Goal: Information Seeking & Learning: Learn about a topic

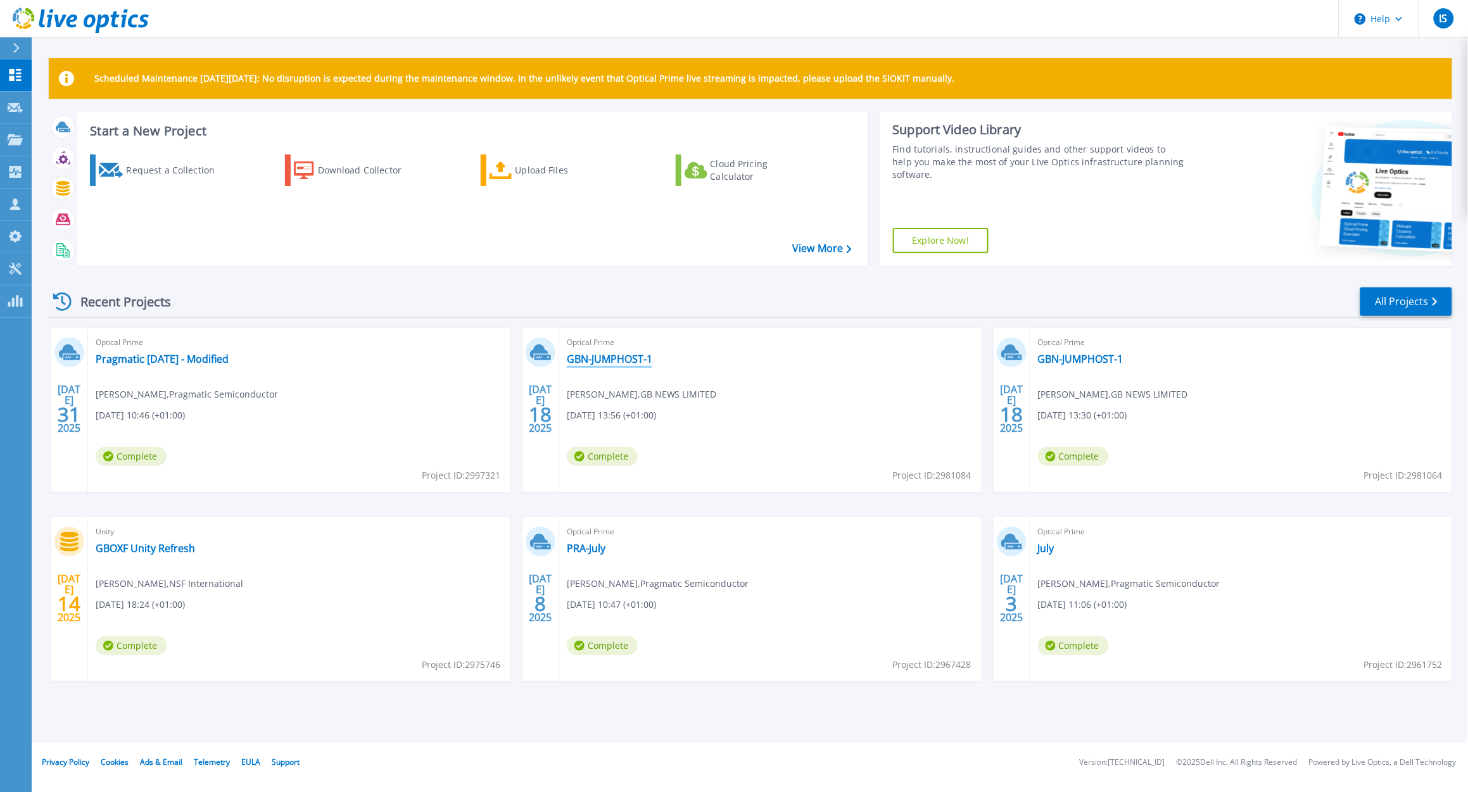
click at [631, 361] on link "GBN-JUMPHOST-1" at bounding box center [610, 359] width 86 height 13
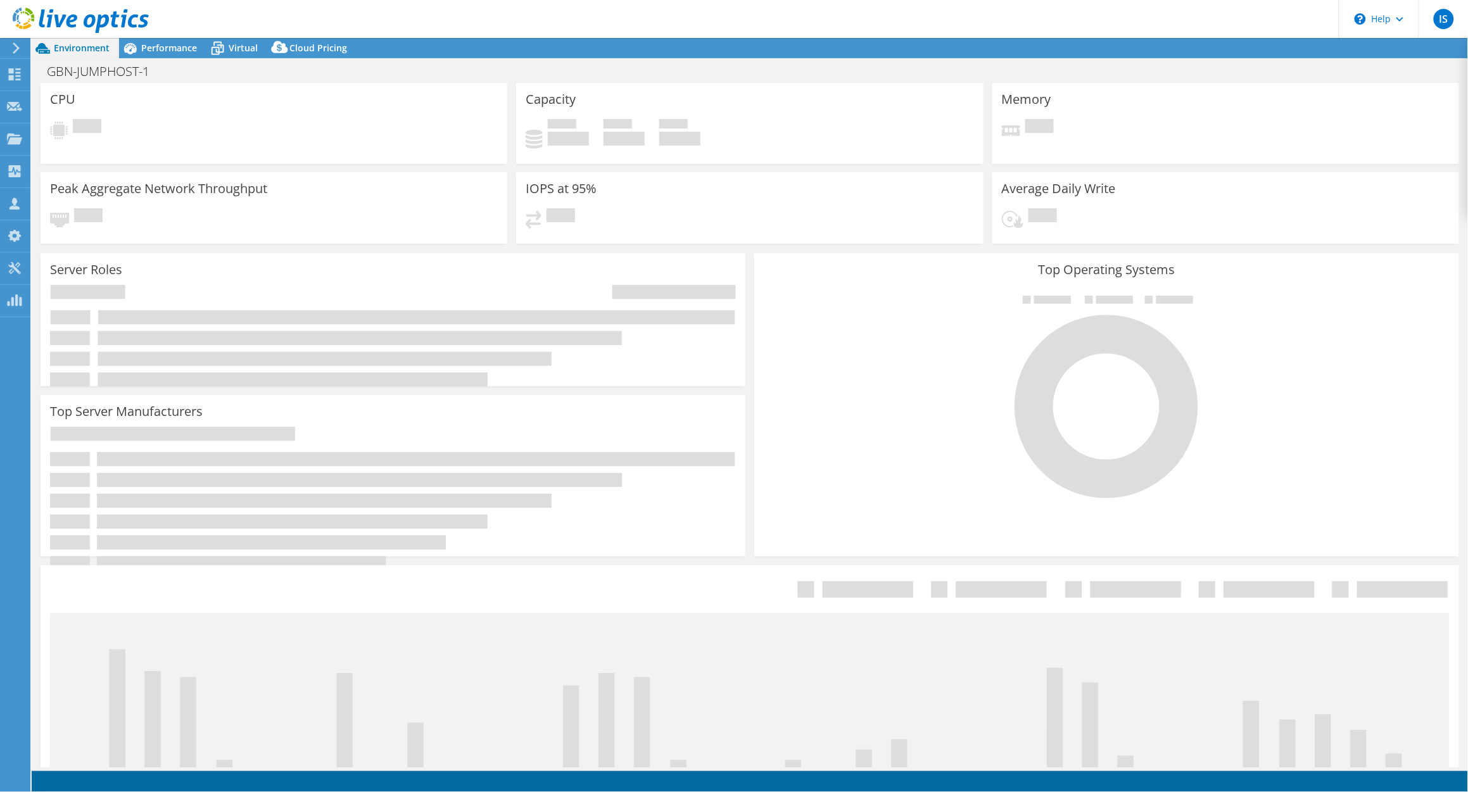
select select "USD"
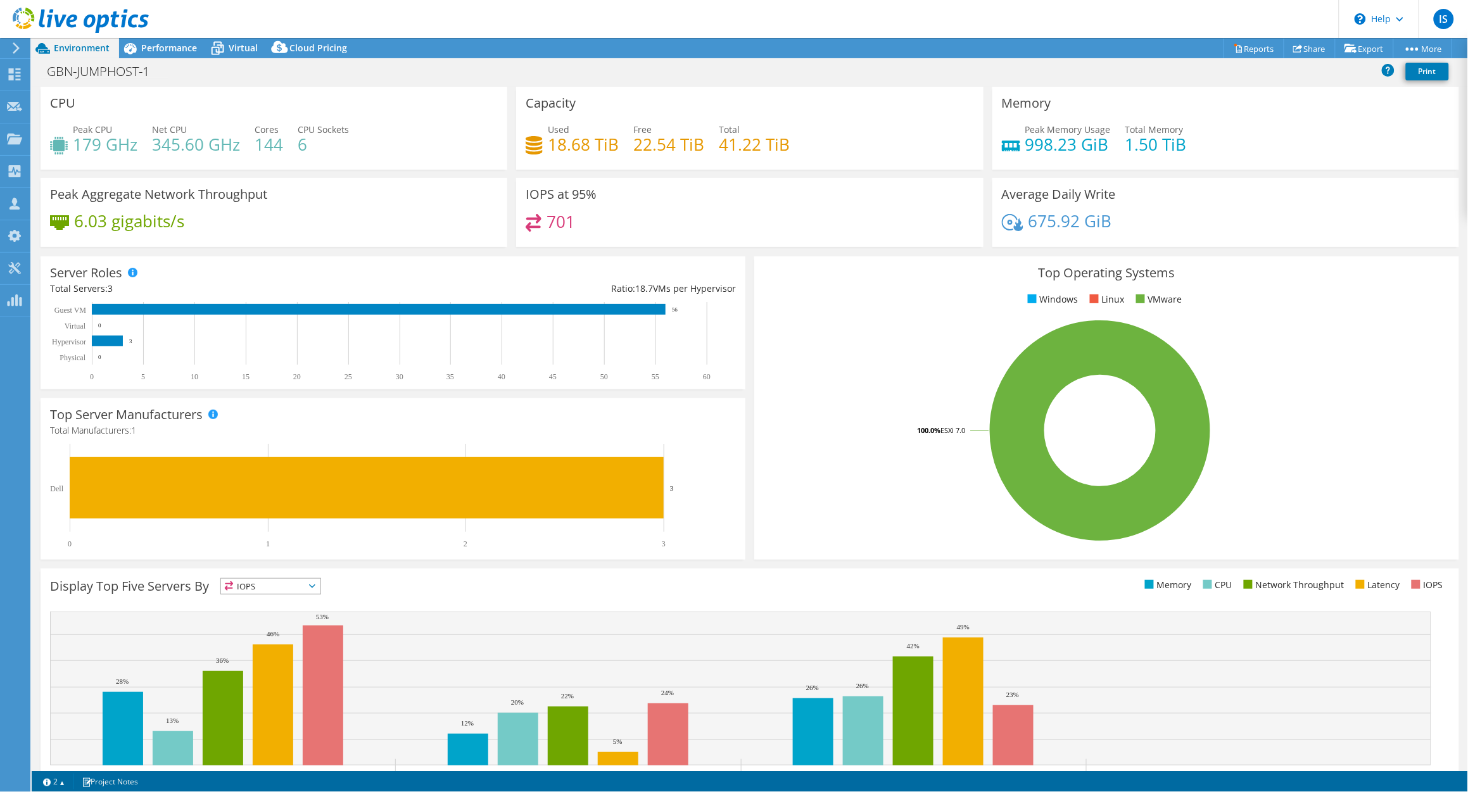
scroll to position [52, 0]
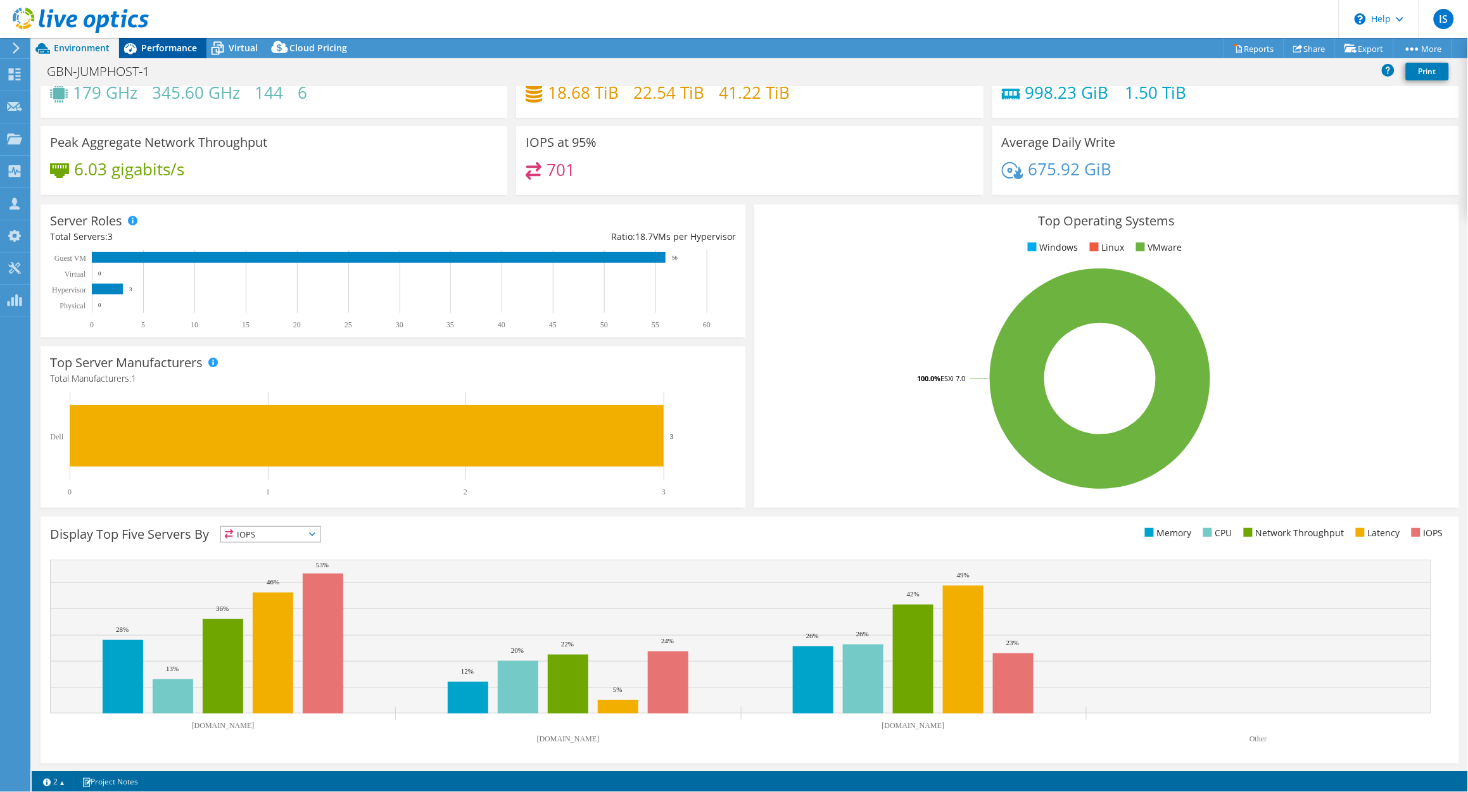
click at [162, 49] on span "Performance" at bounding box center [169, 48] width 56 height 12
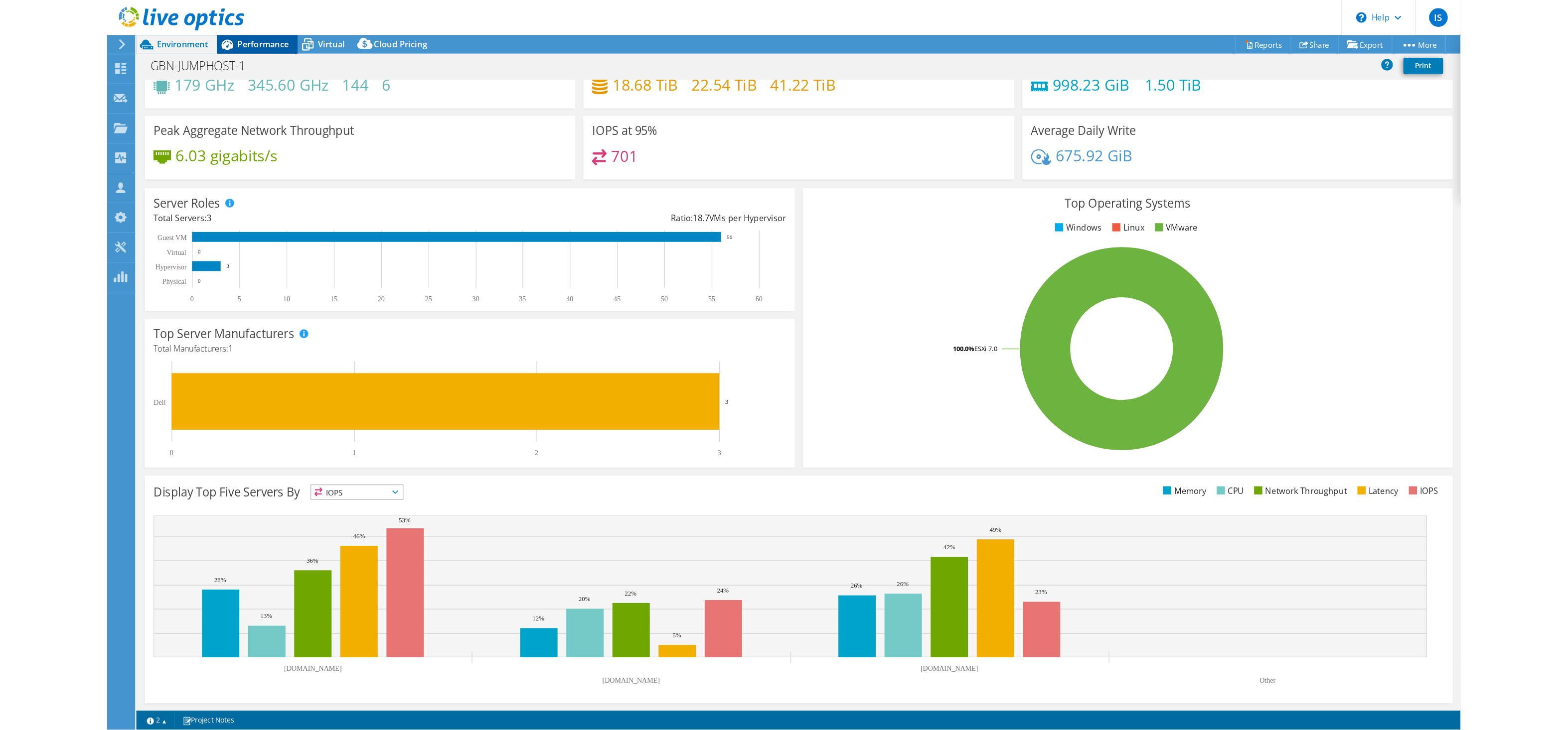
scroll to position [0, 0]
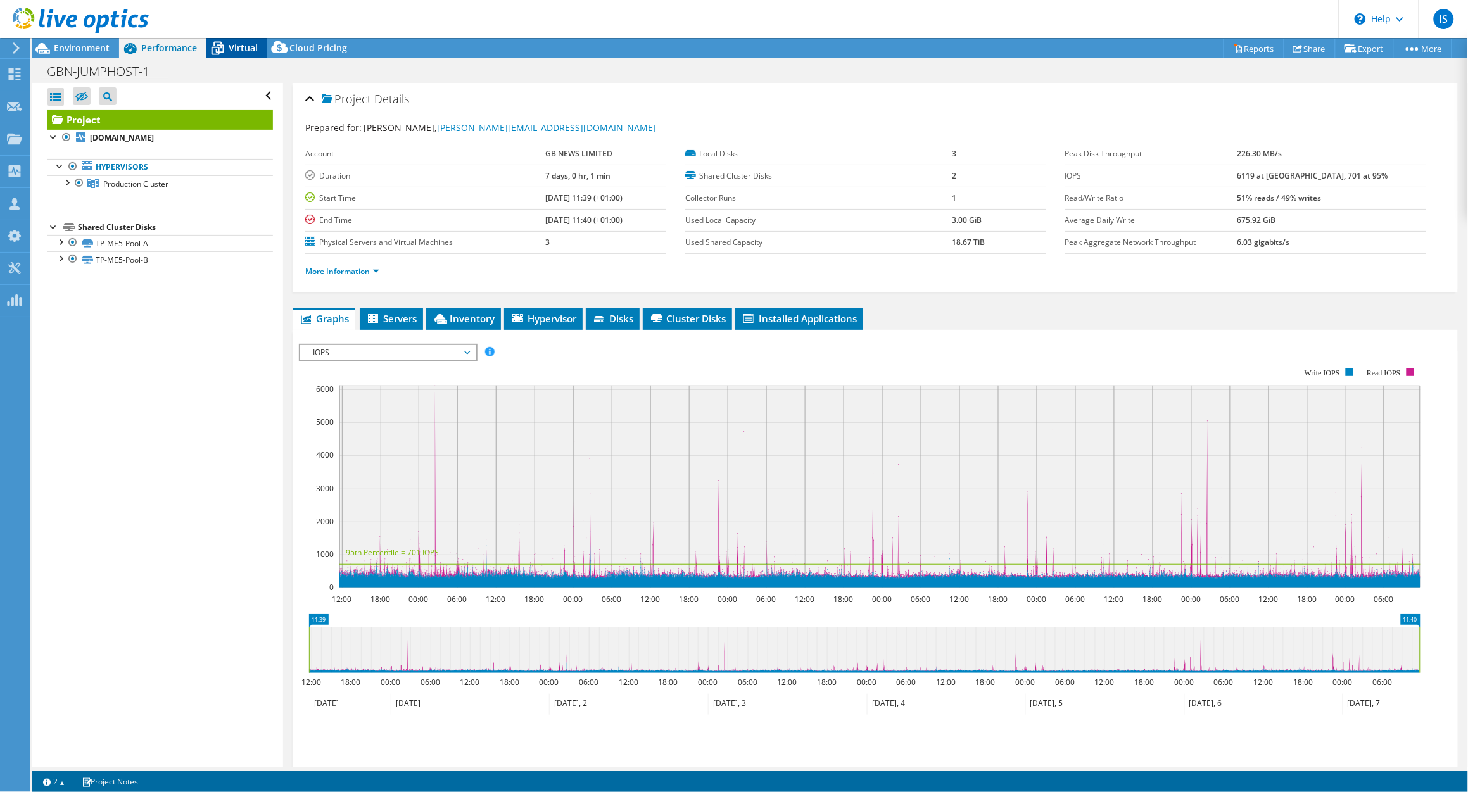
click at [236, 45] on span "Virtual" at bounding box center [243, 48] width 29 height 12
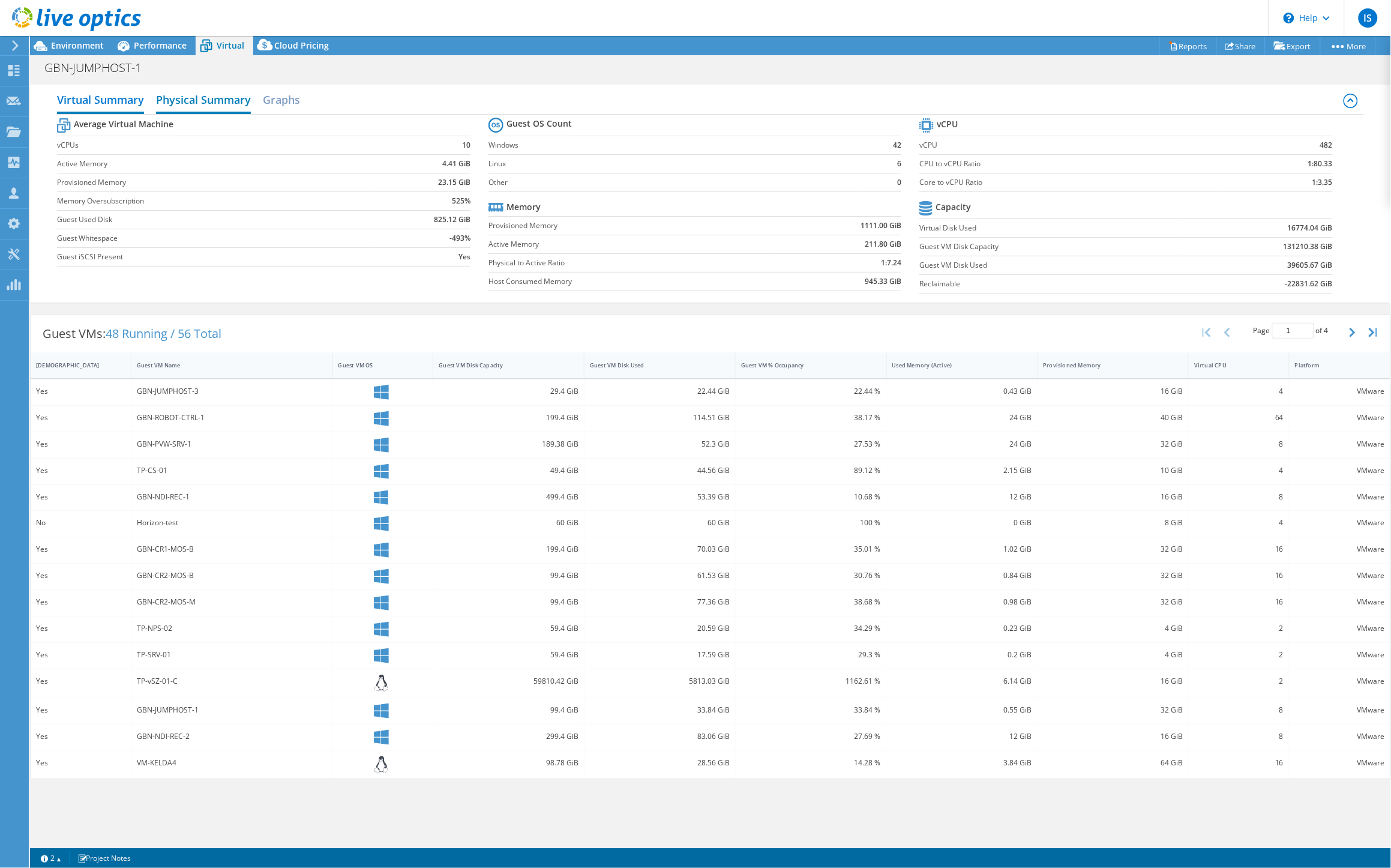
click at [226, 99] on h2 "Physical Summary" at bounding box center [204, 100] width 95 height 27
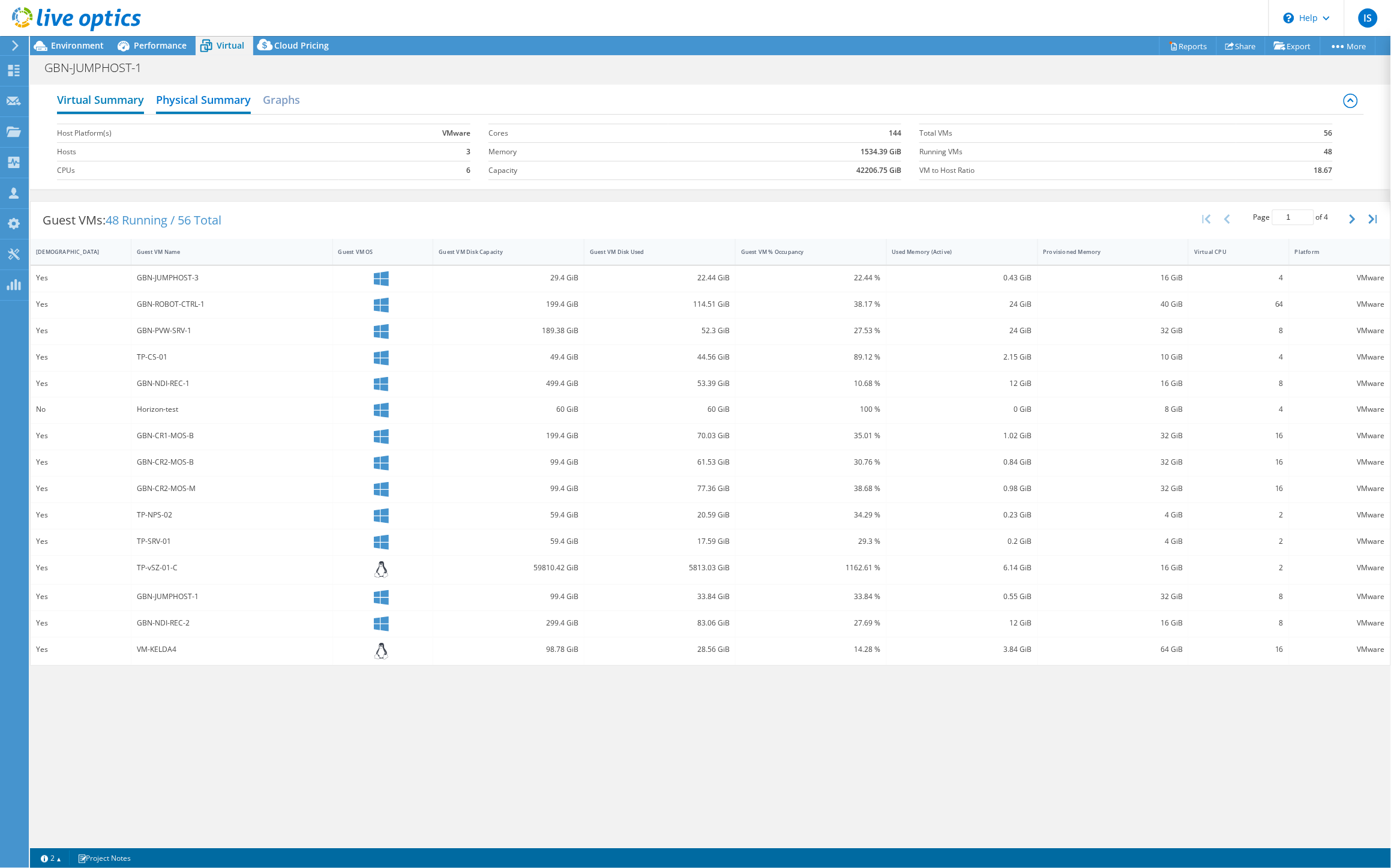
click at [121, 103] on h2 "Virtual Summary" at bounding box center [100, 100] width 87 height 27
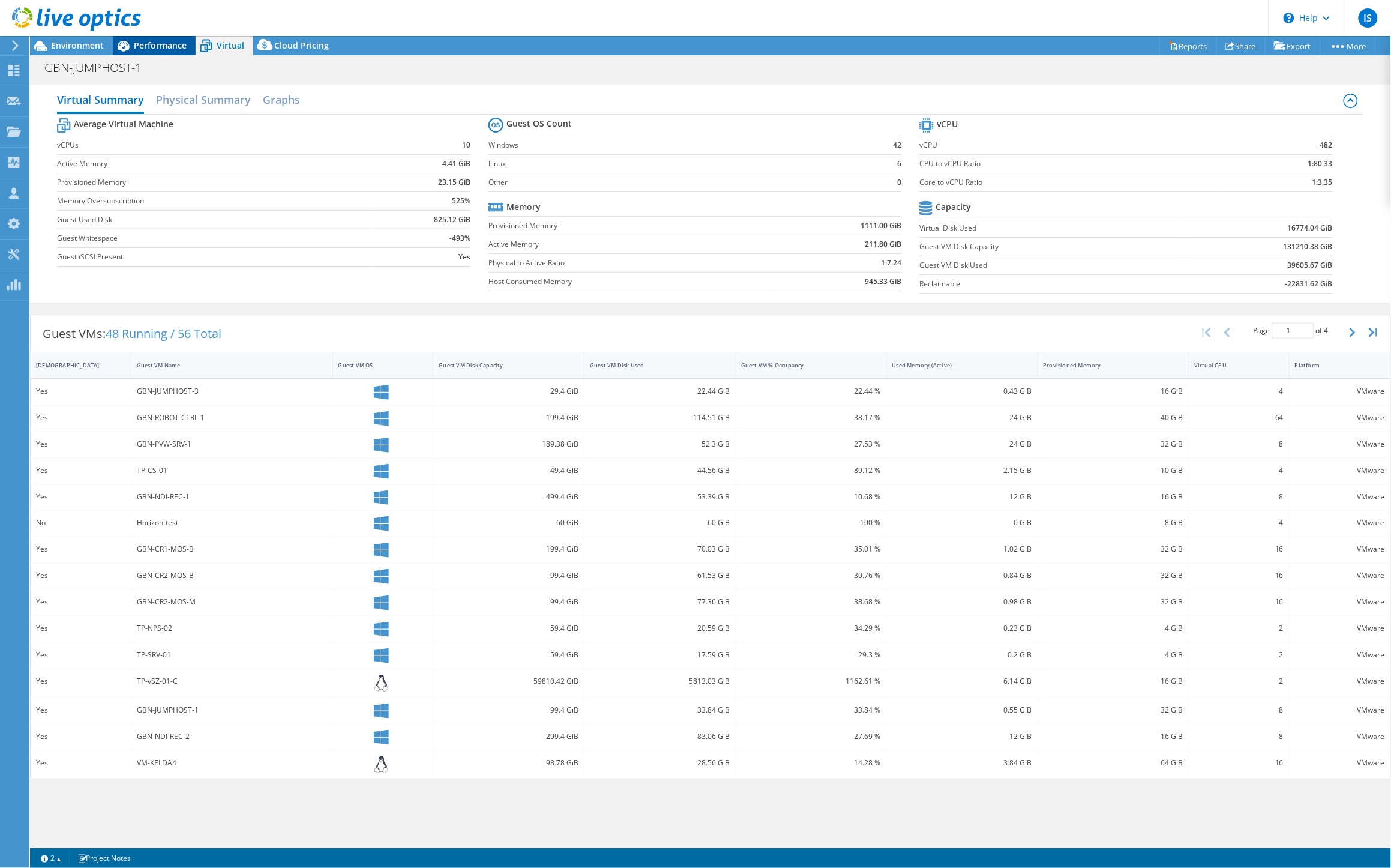
click at [156, 39] on div "Performance" at bounding box center [154, 45] width 82 height 19
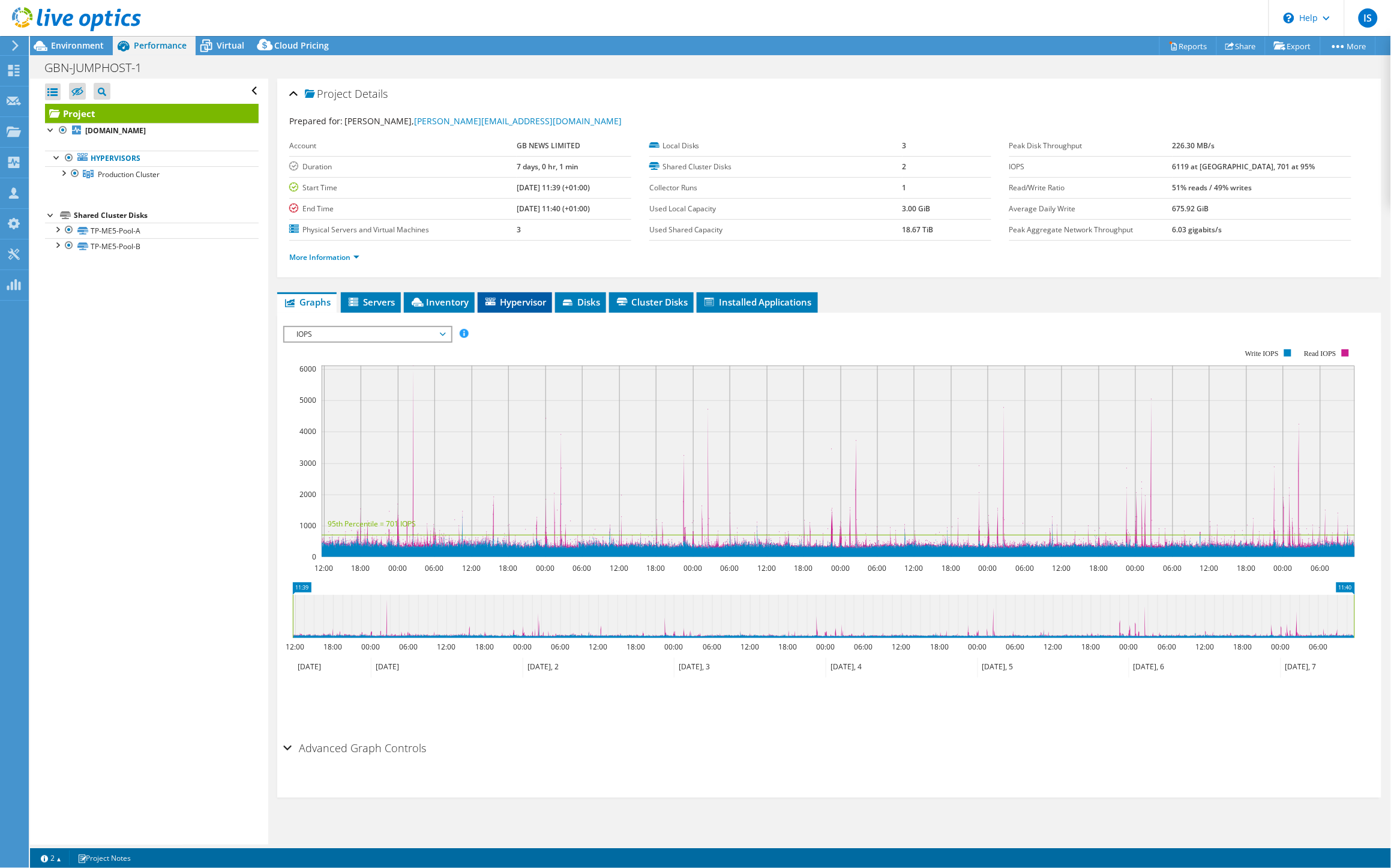
click at [525, 303] on span "Hypervisor" at bounding box center [515, 301] width 63 height 12
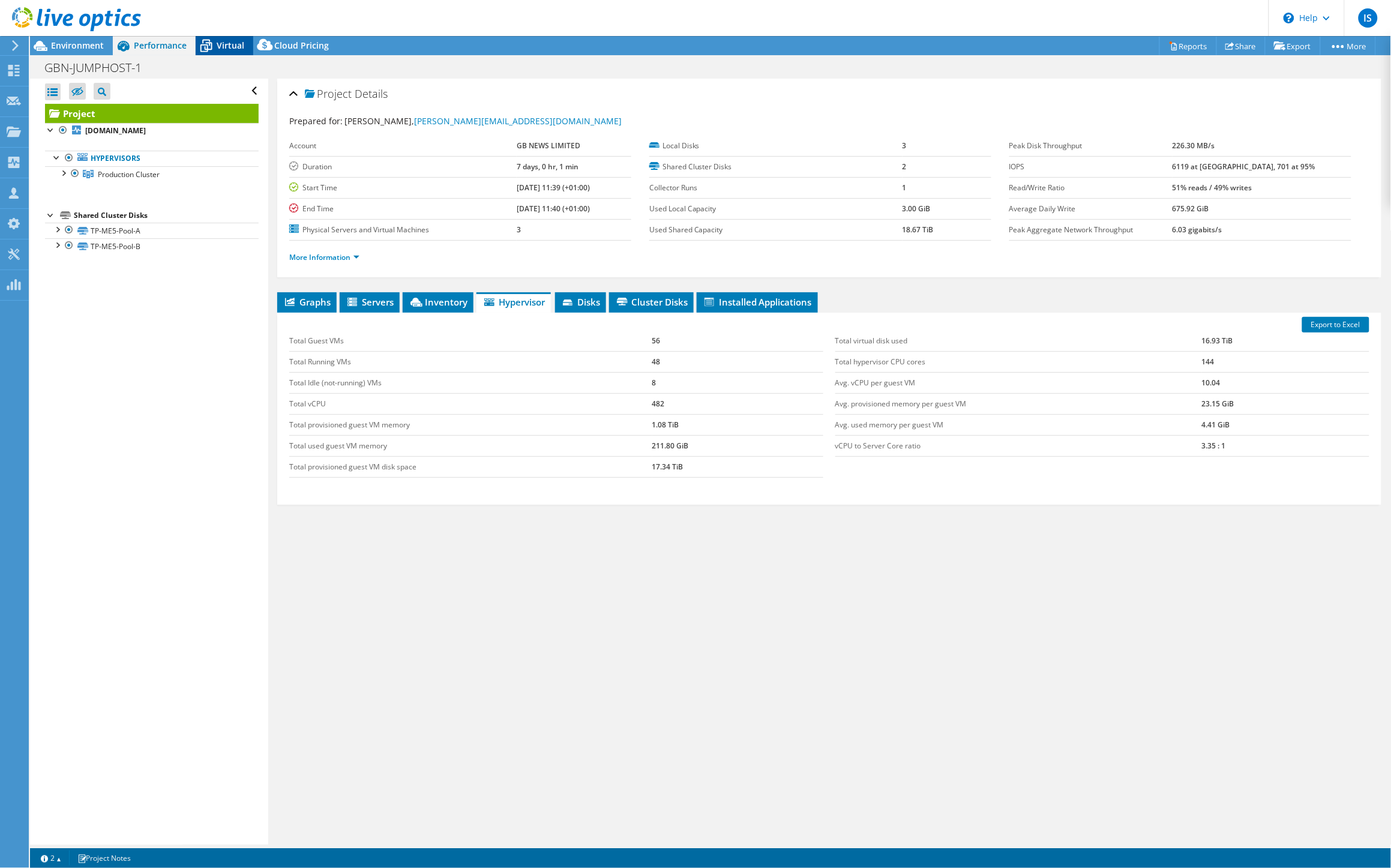
click at [234, 44] on span "Virtual" at bounding box center [230, 45] width 27 height 11
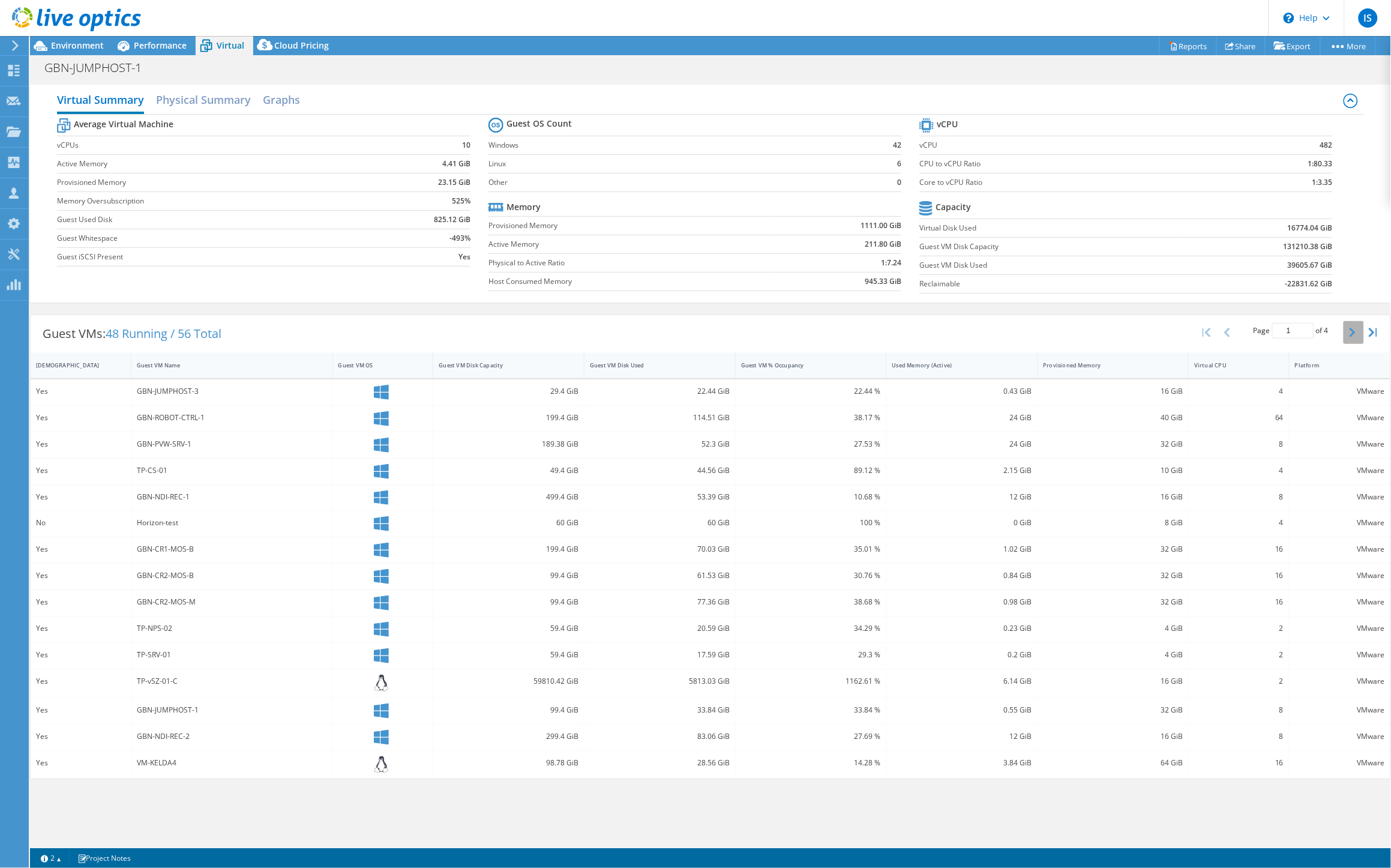
click at [1348, 331] on button "button" at bounding box center [1354, 333] width 21 height 23
click at [1348, 330] on button "button" at bounding box center [1354, 333] width 21 height 23
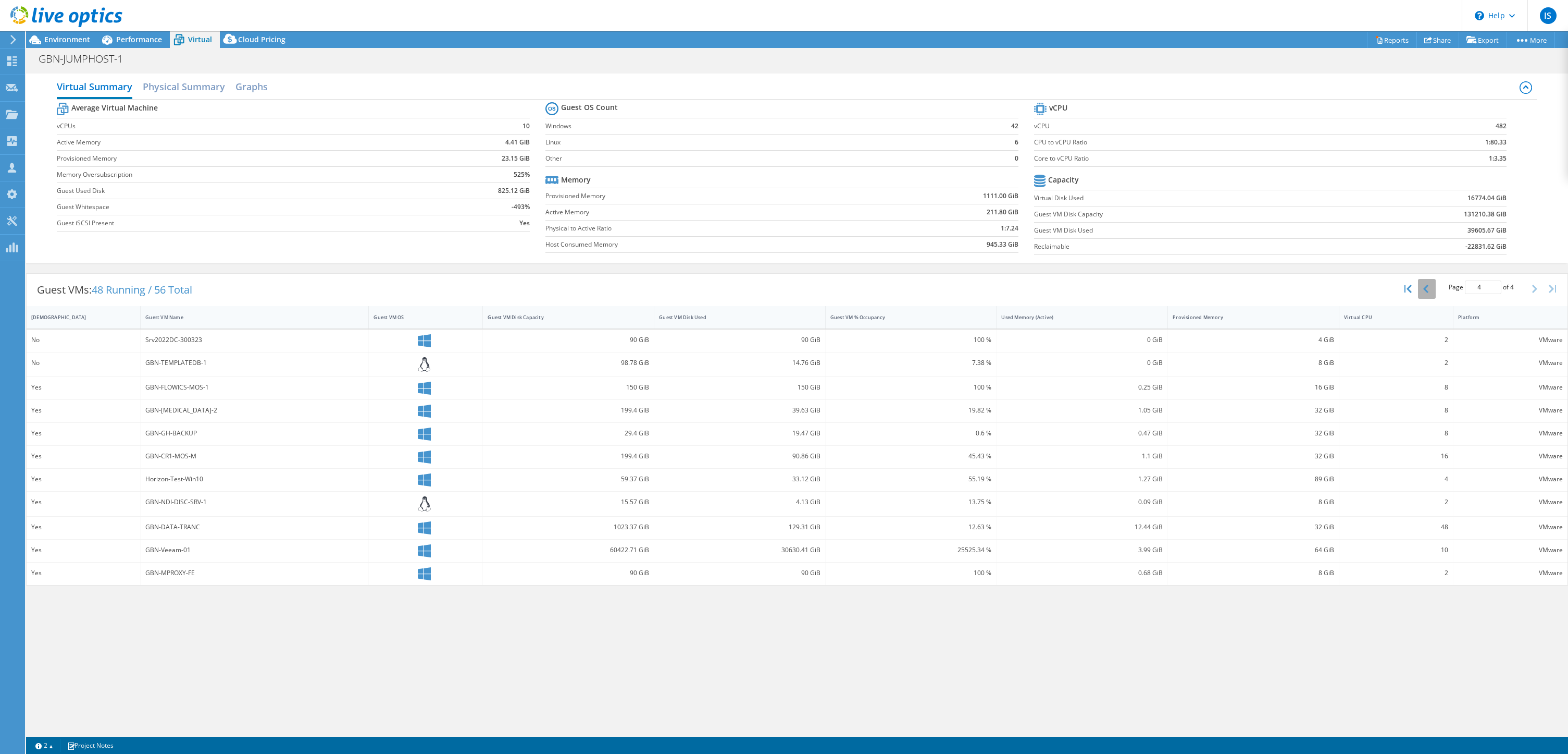
click at [1207, 290] on icon "button" at bounding box center [1426, 289] width 5 height 8
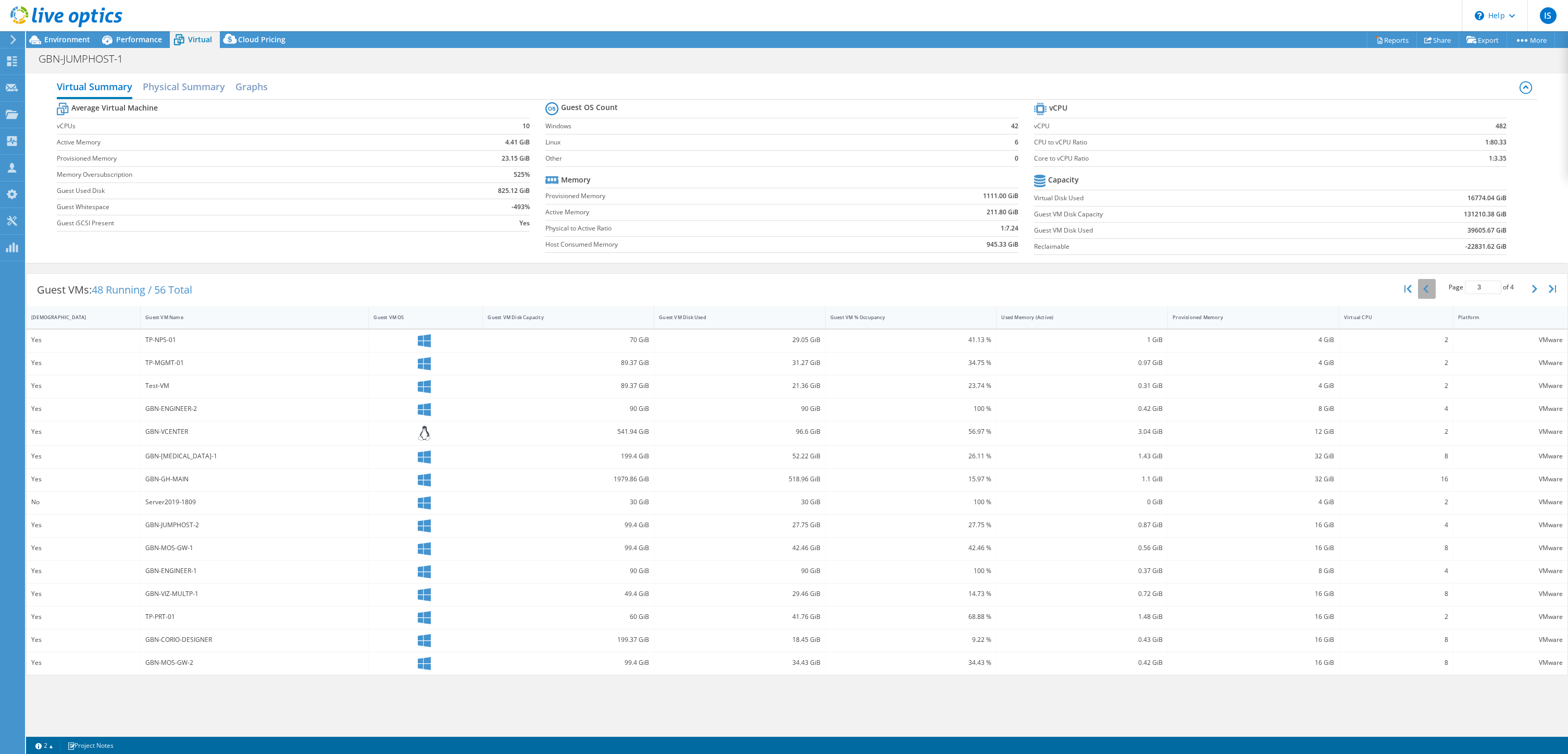
click at [1207, 290] on icon "button" at bounding box center [1426, 289] width 5 height 8
type input "1"
click at [82, 40] on span "Environment" at bounding box center [67, 40] width 46 height 10
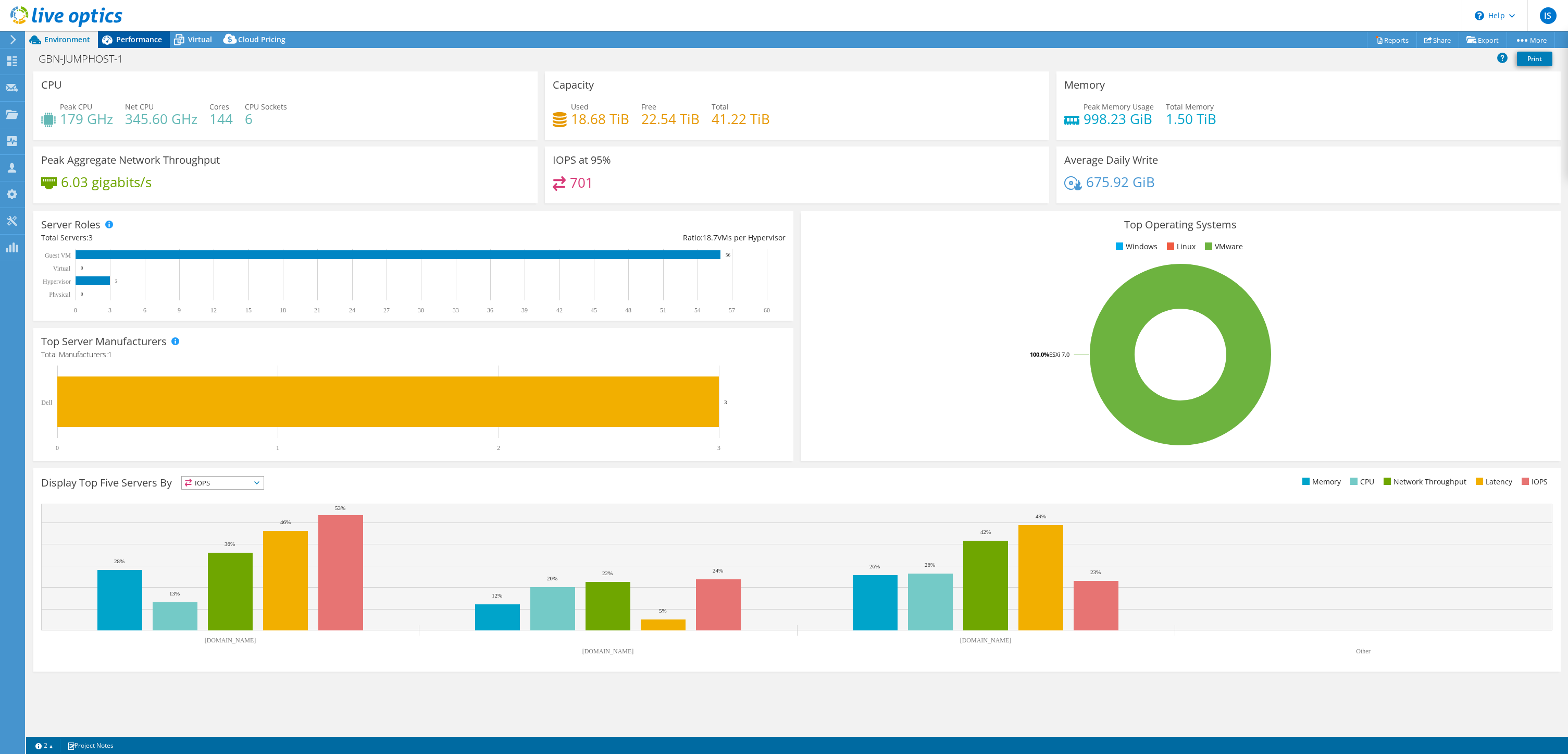
click at [118, 40] on span "Performance" at bounding box center [139, 40] width 46 height 10
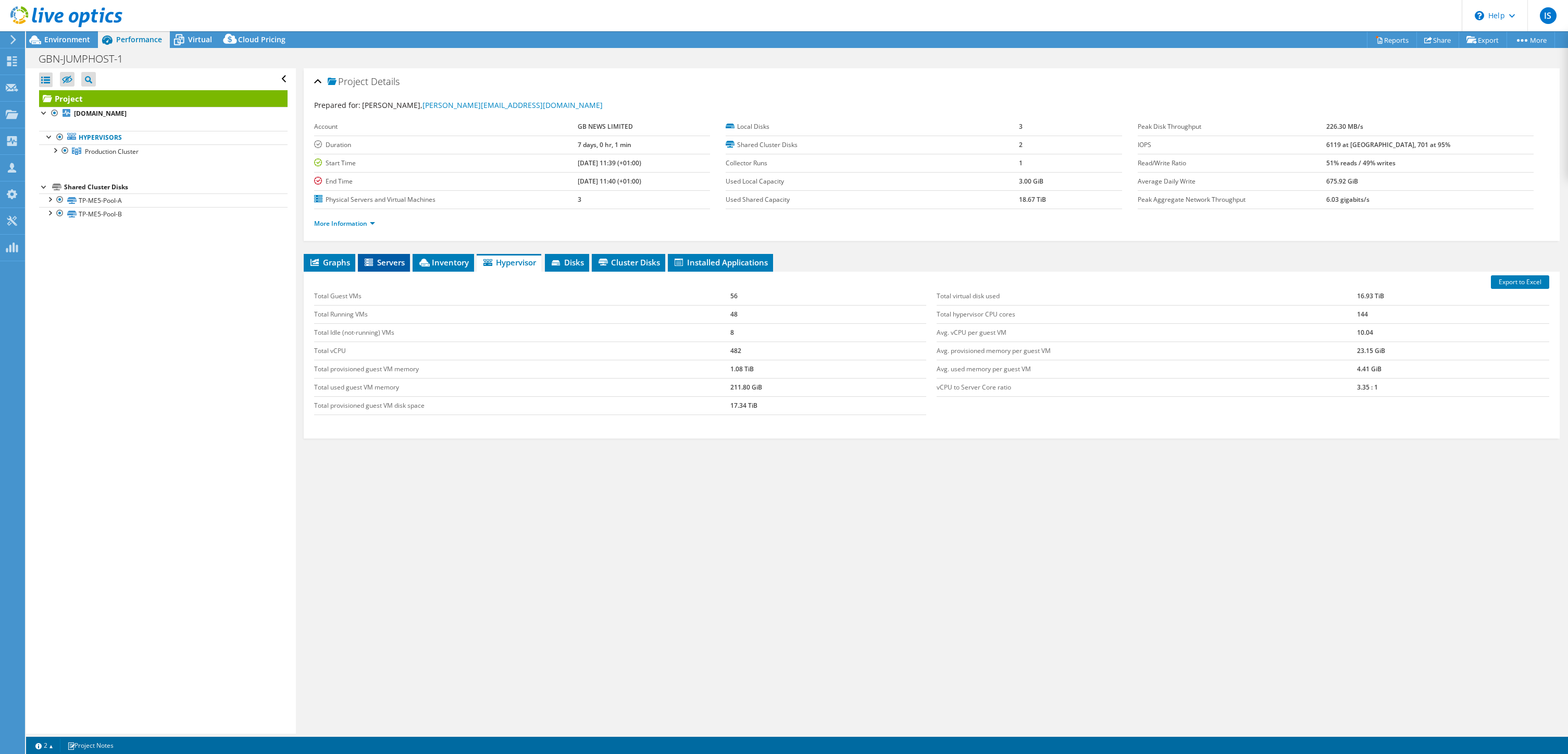
click at [392, 261] on span "Servers" at bounding box center [383, 262] width 42 height 11
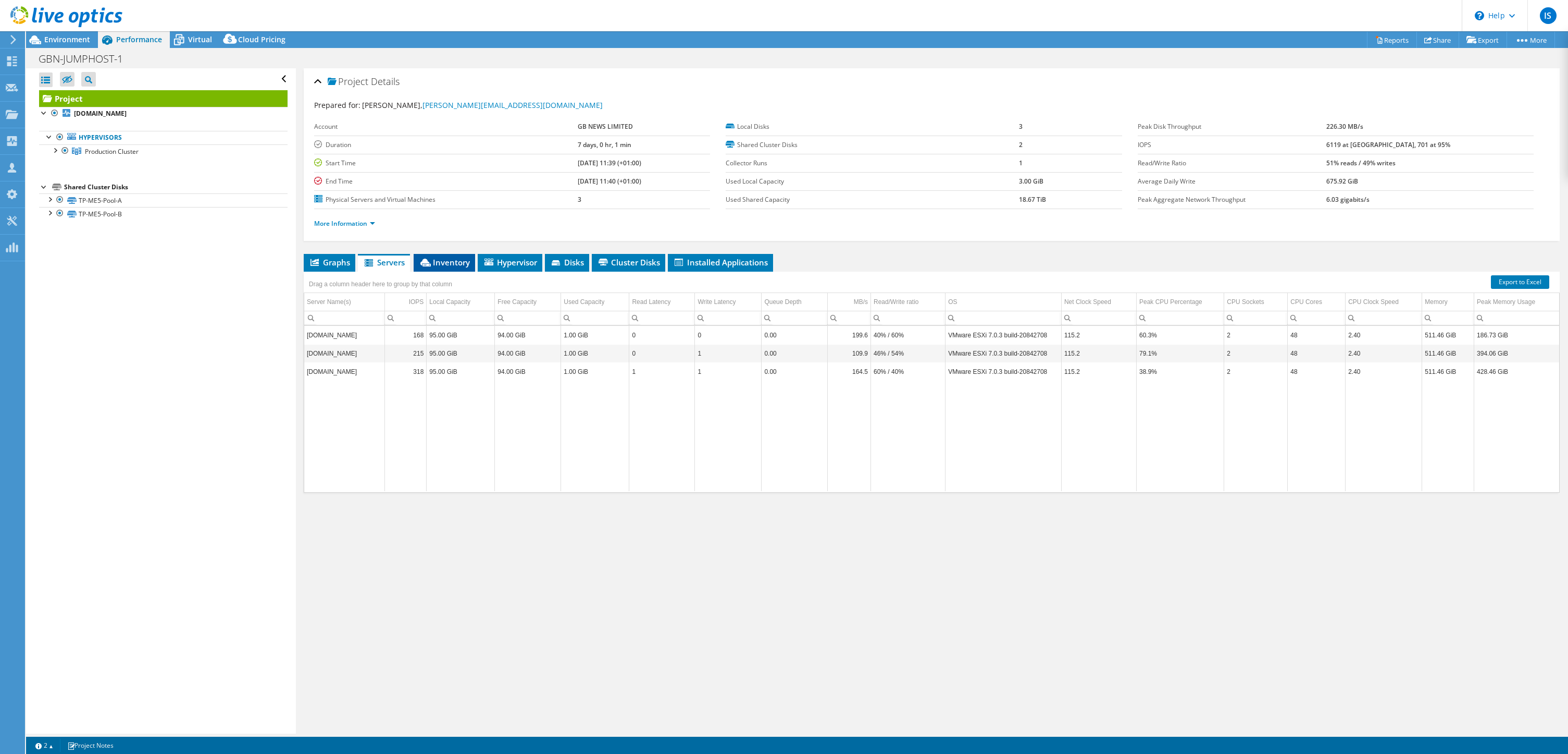
click at [444, 263] on span "Inventory" at bounding box center [444, 262] width 51 height 11
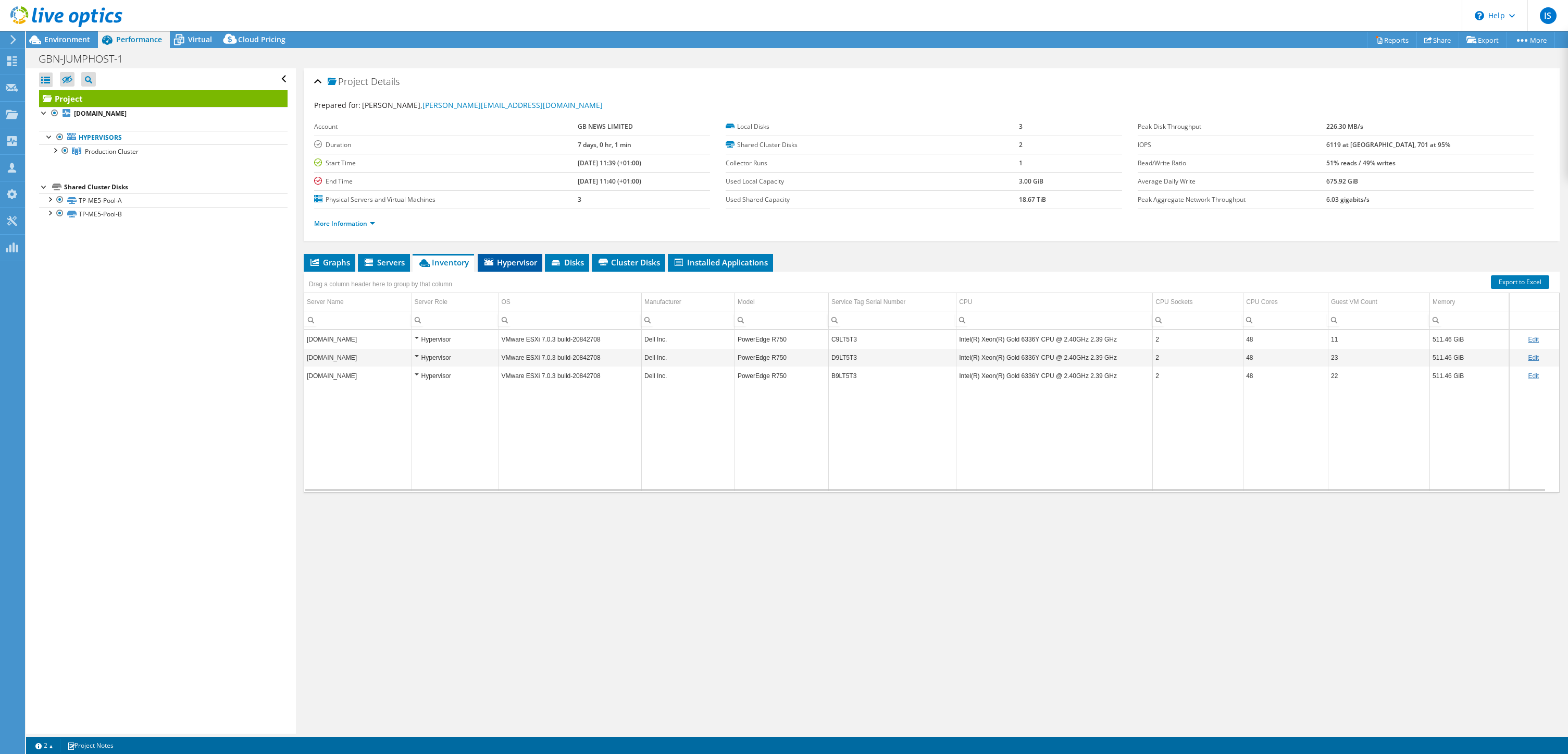
click at [519, 265] on span "Hypervisor" at bounding box center [510, 262] width 54 height 11
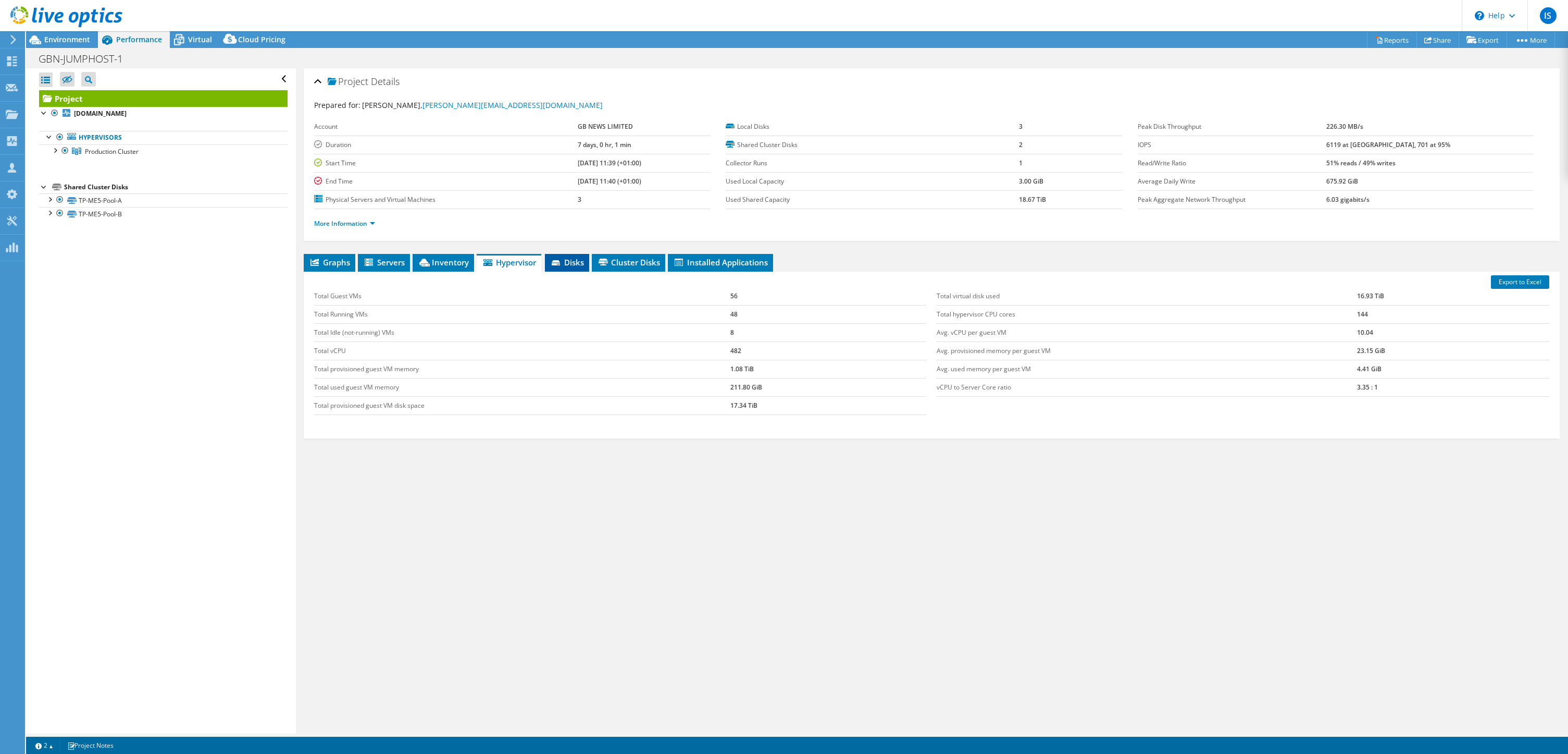
click at [578, 263] on span "Disks" at bounding box center [567, 262] width 34 height 11
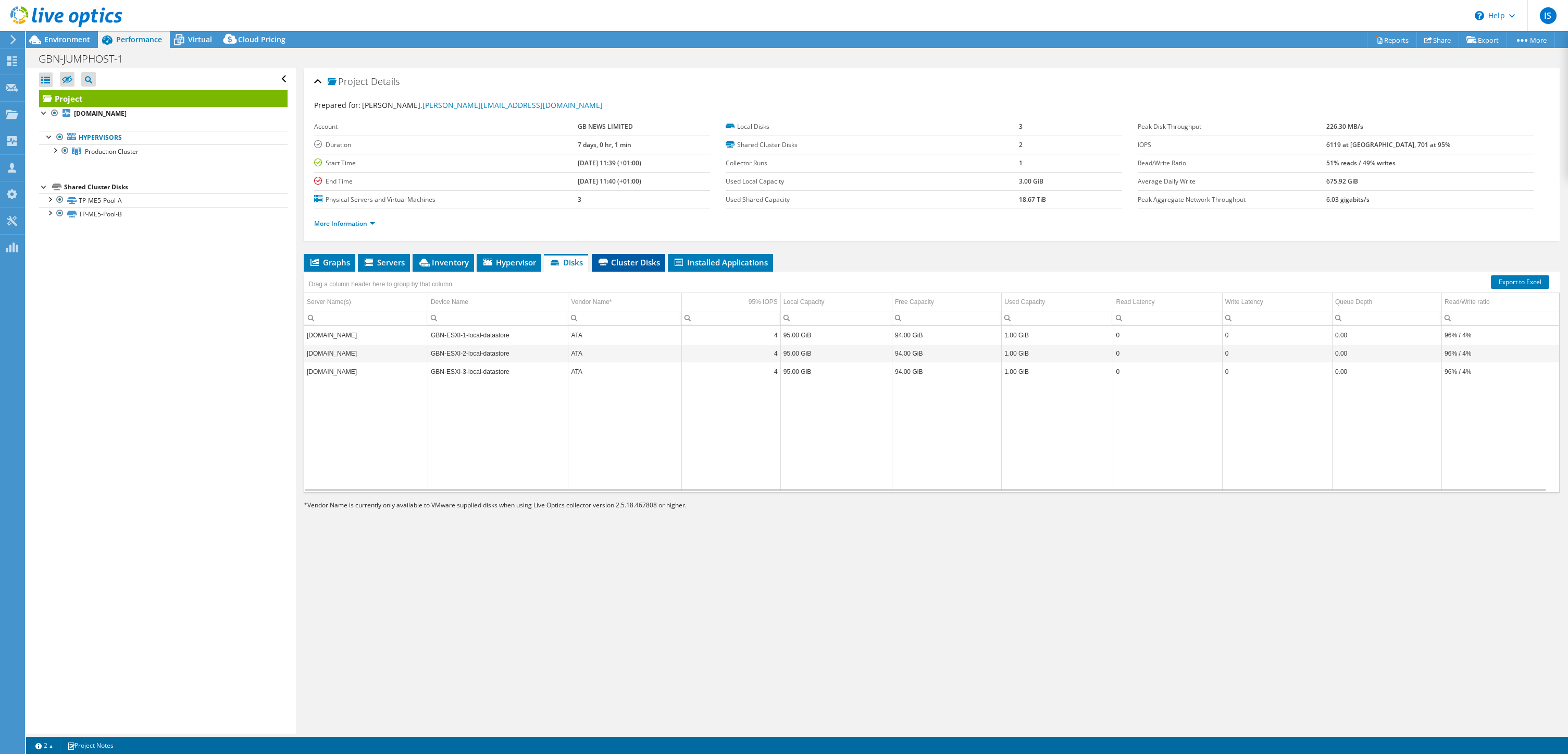
click at [632, 264] on span "Cluster Disks" at bounding box center [629, 262] width 63 height 11
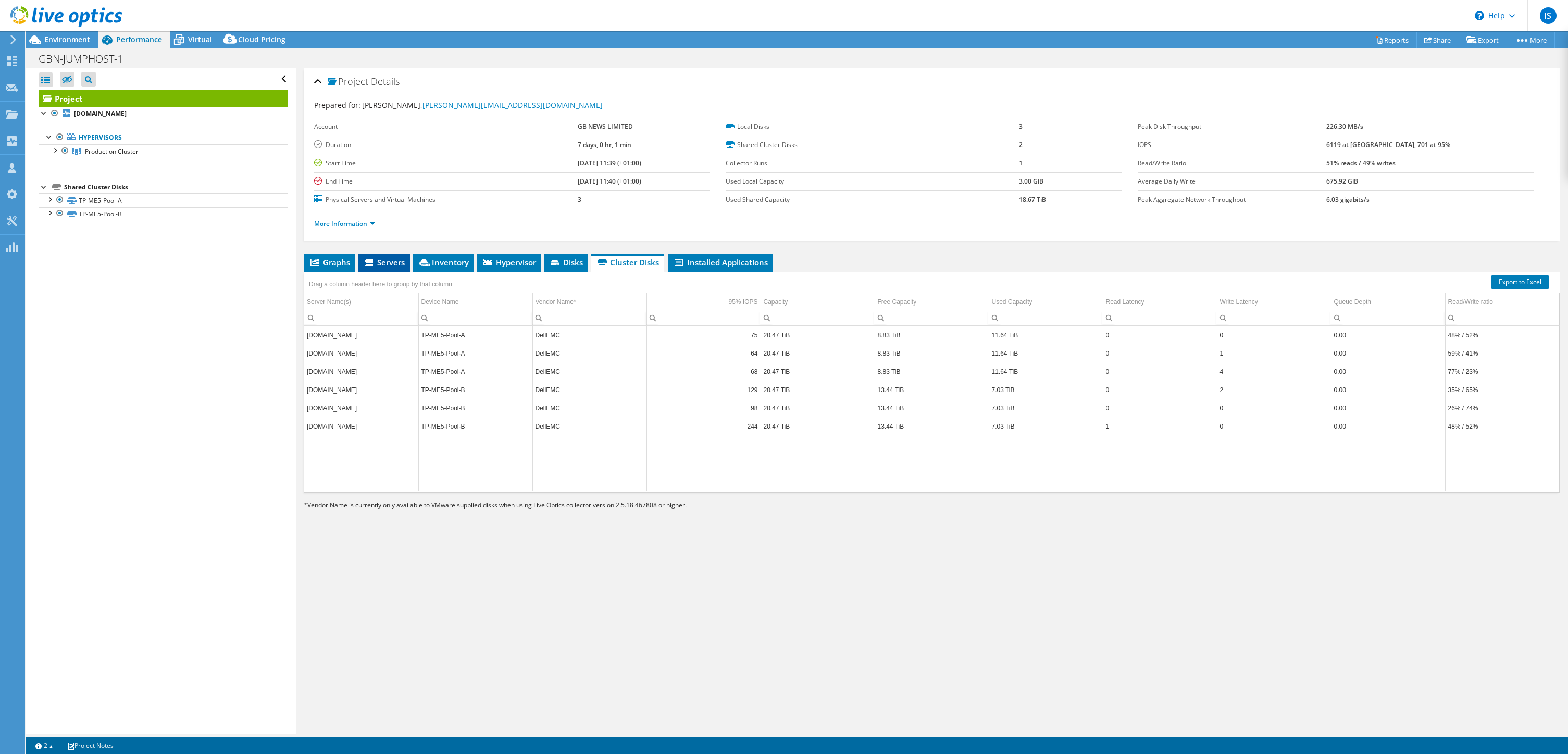
click at [394, 258] on span "Servers" at bounding box center [383, 262] width 42 height 11
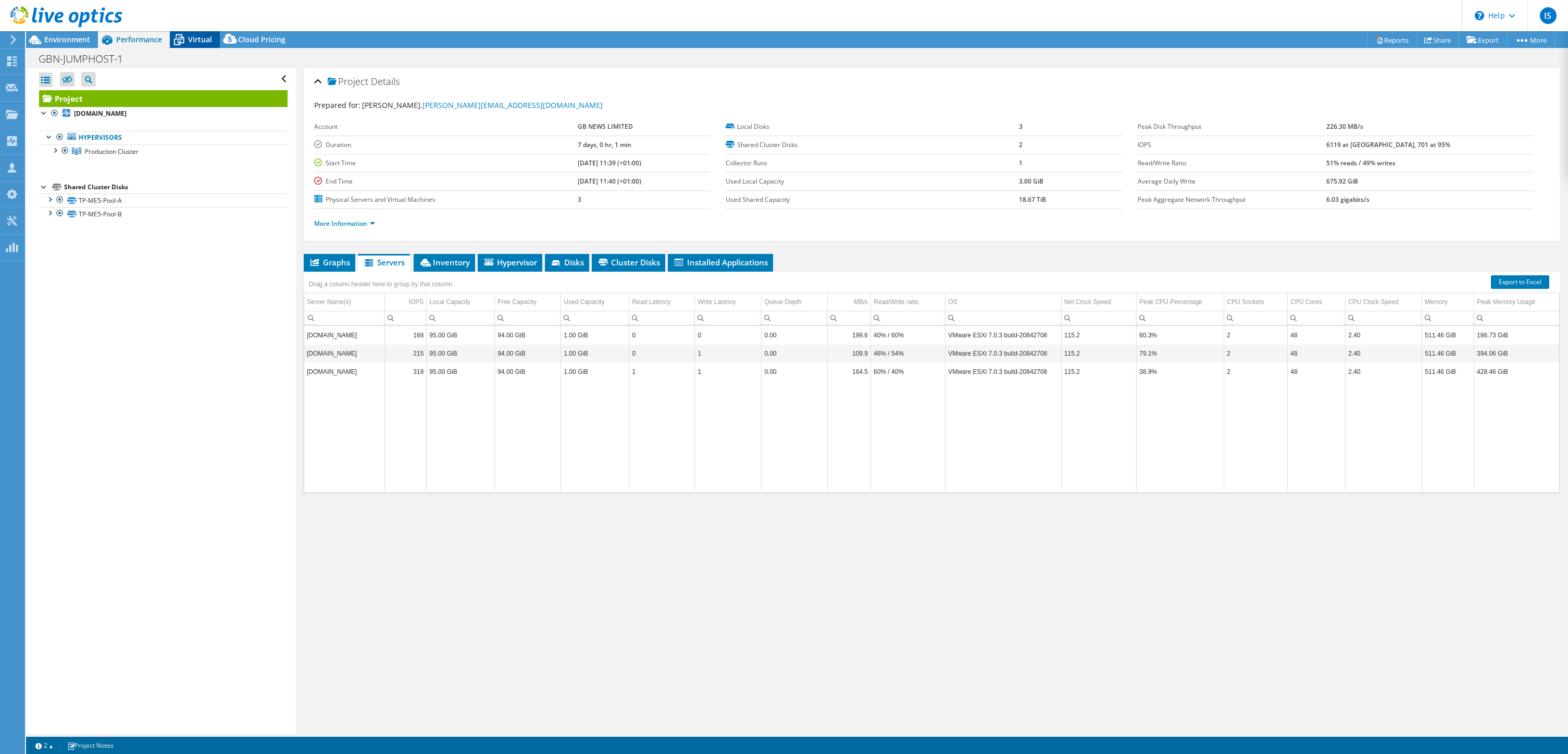
click at [201, 43] on span "Virtual" at bounding box center [200, 40] width 24 height 10
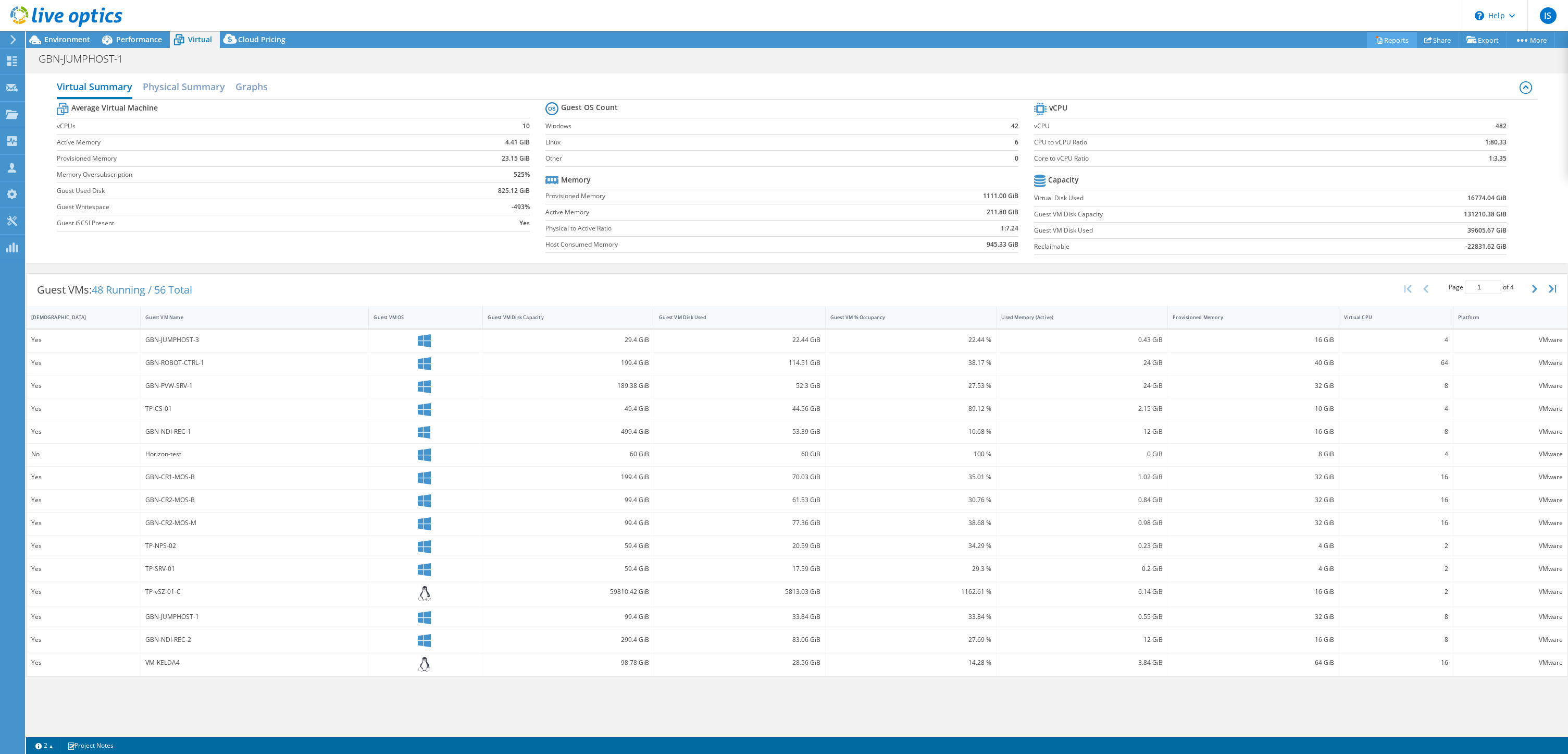
click at [1207, 40] on link "Reports" at bounding box center [1392, 40] width 50 height 16
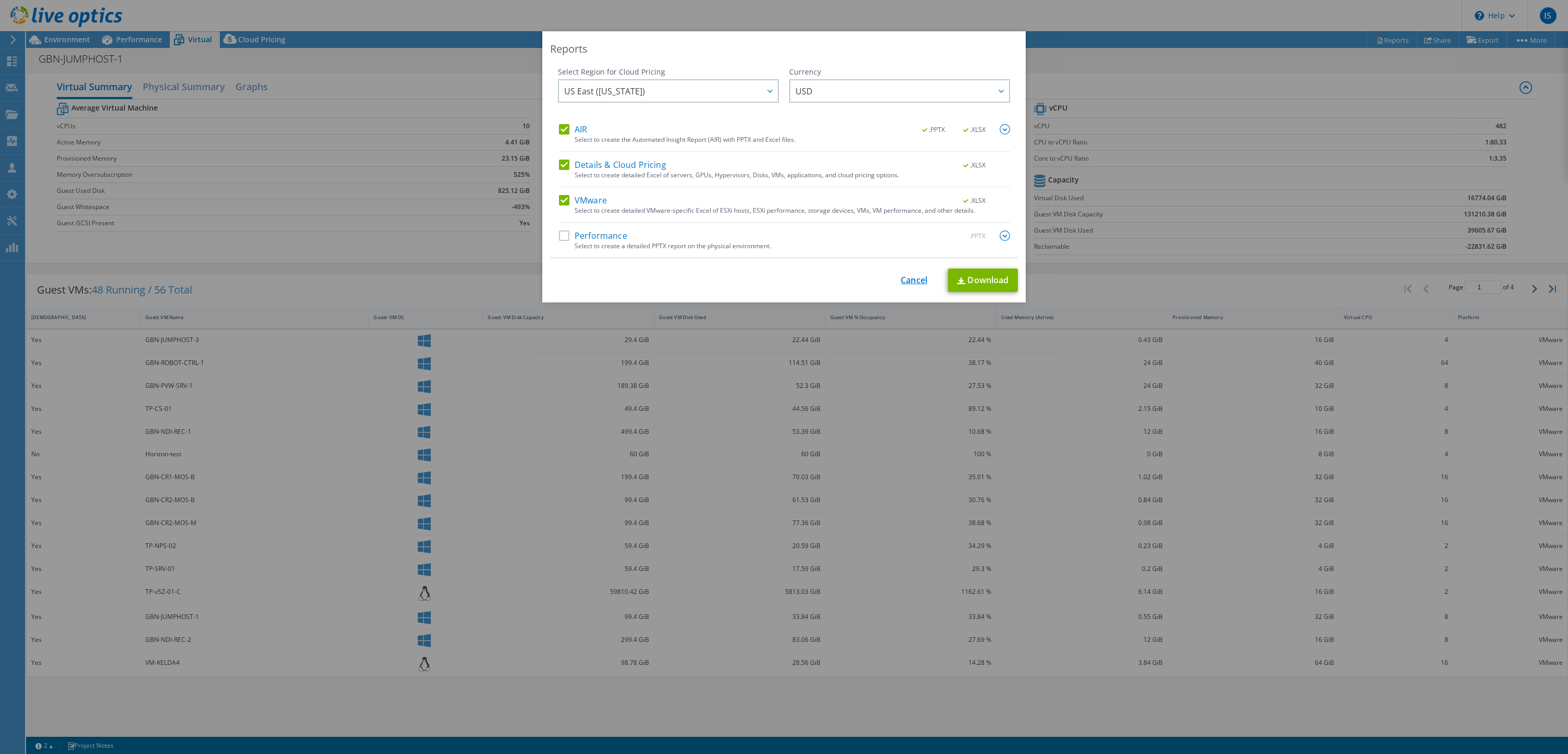
click at [902, 285] on link "Cancel" at bounding box center [914, 280] width 26 height 10
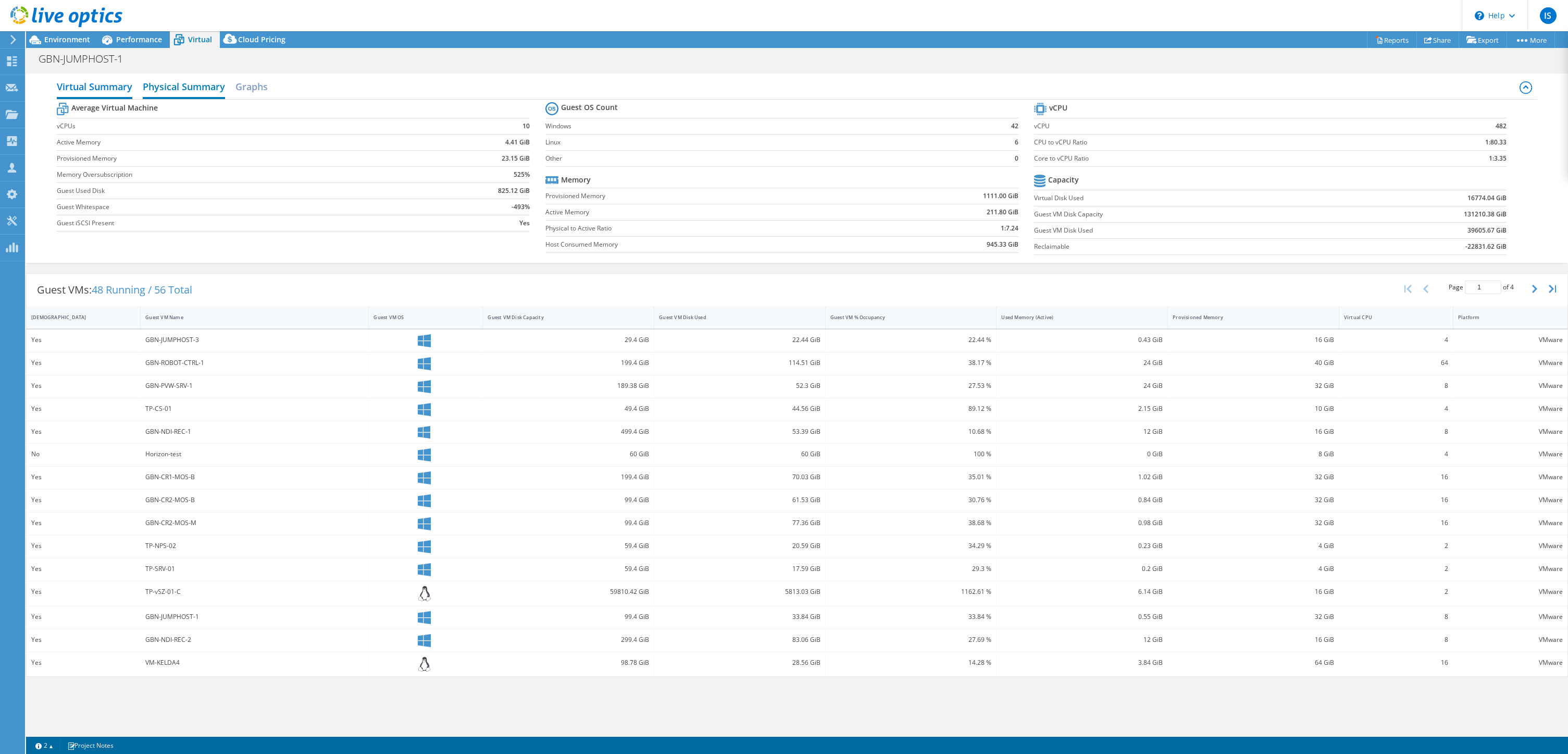
click at [194, 87] on h2 "Physical Summary" at bounding box center [184, 87] width 82 height 23
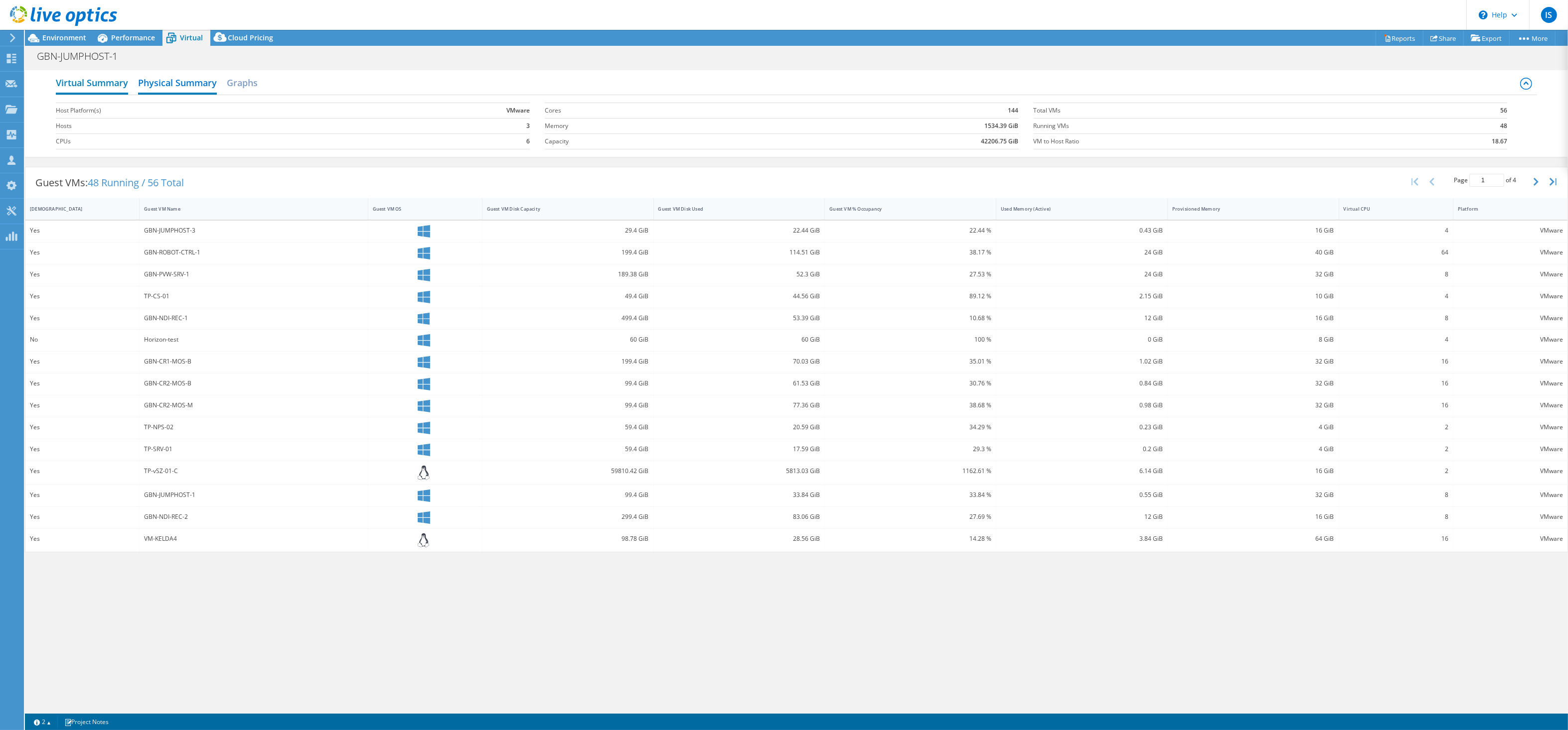
click at [102, 87] on h2 "Virtual Summary" at bounding box center [92, 83] width 72 height 22
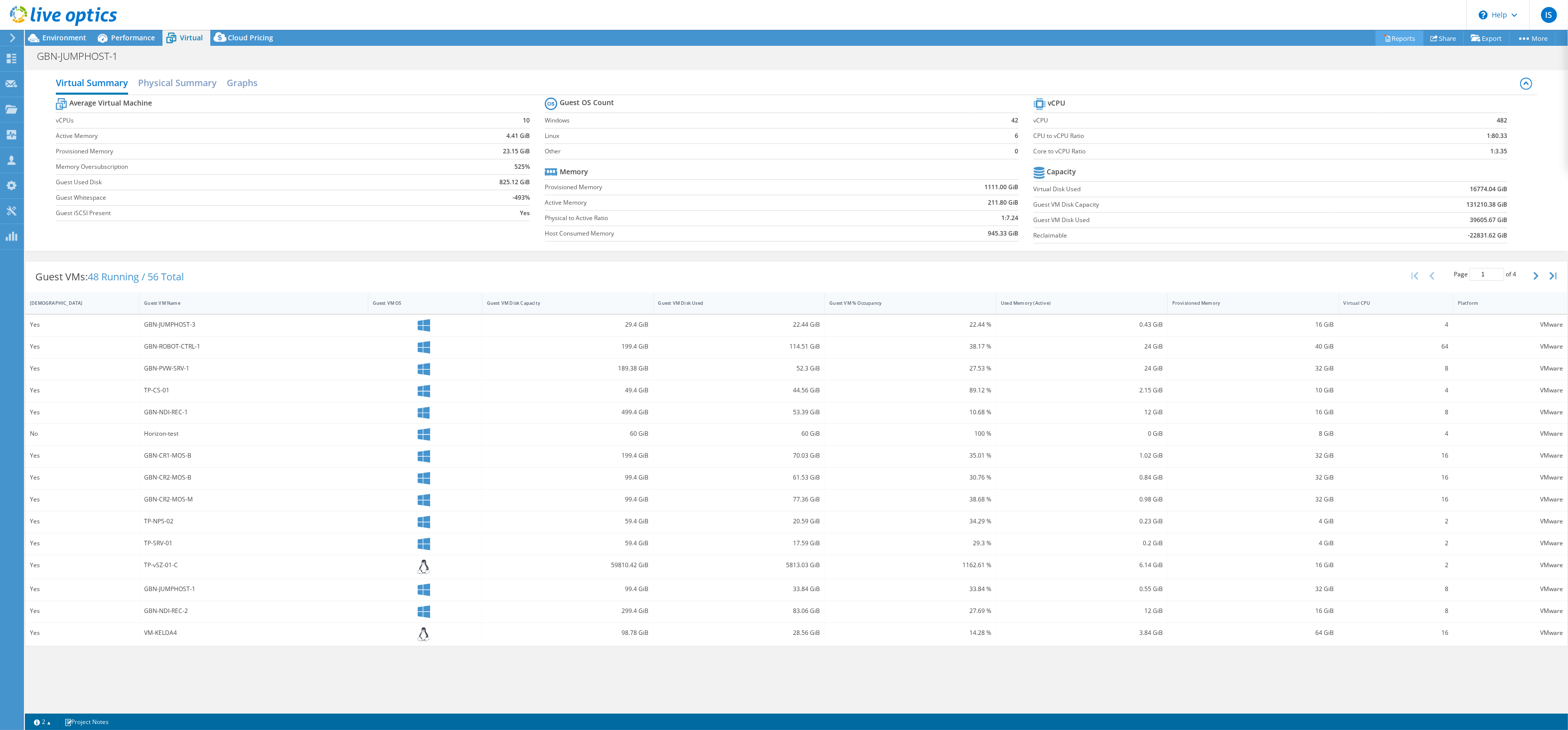
click at [1154, 40] on link "Reports" at bounding box center [1399, 39] width 48 height 16
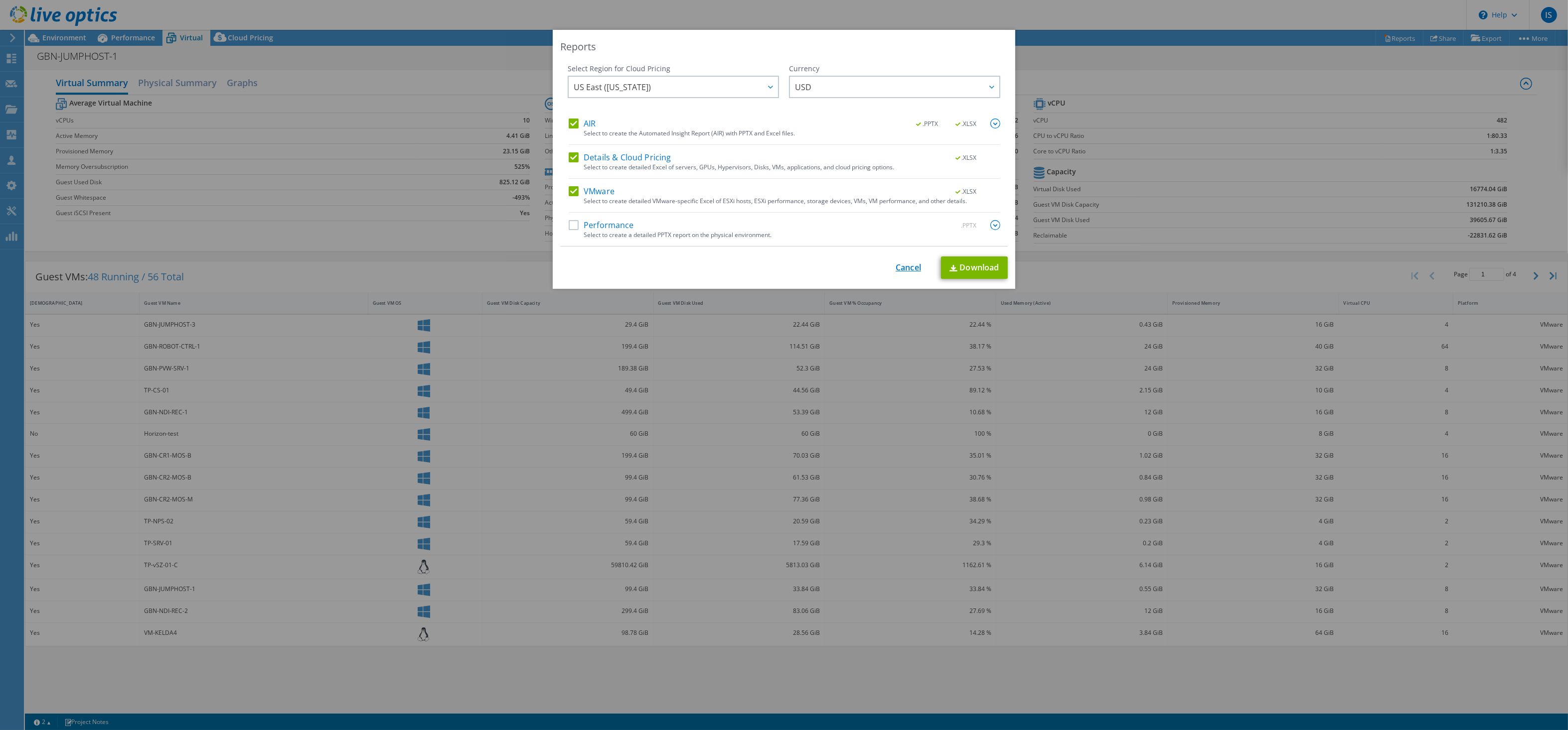
click at [906, 270] on link "Cancel" at bounding box center [908, 267] width 25 height 9
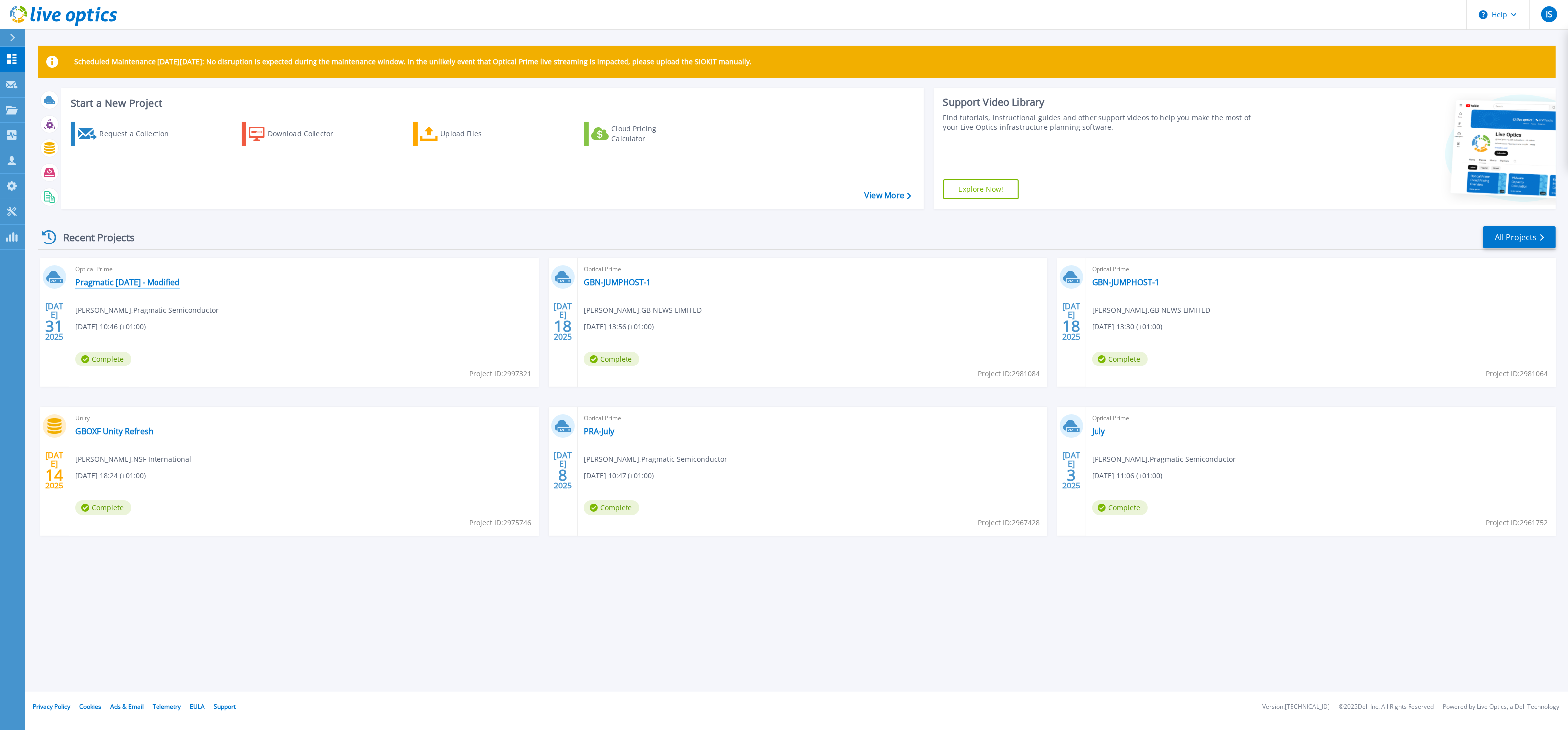
click at [90, 285] on link "Pragmatic July 25 - Modified" at bounding box center [127, 282] width 105 height 10
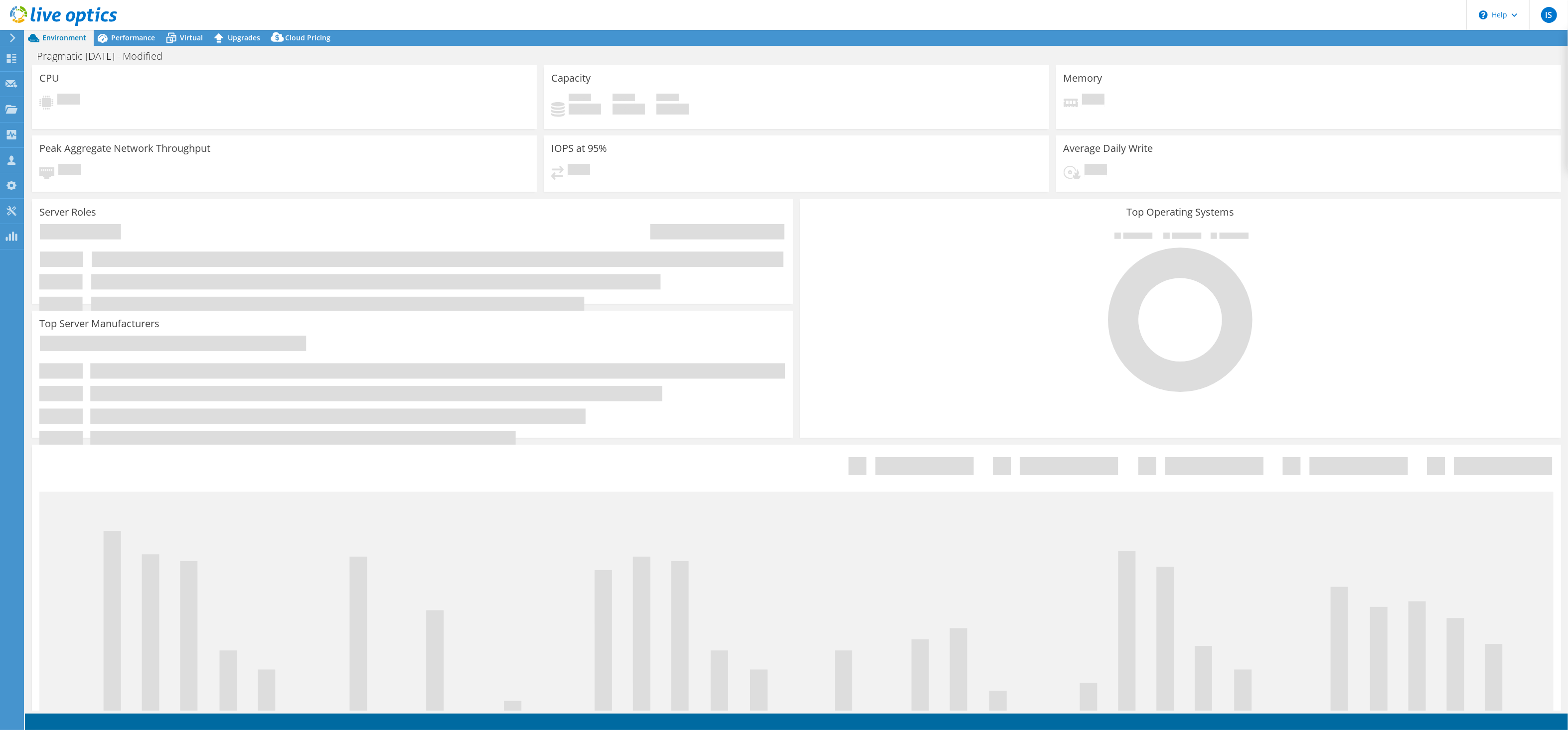
select select "USD"
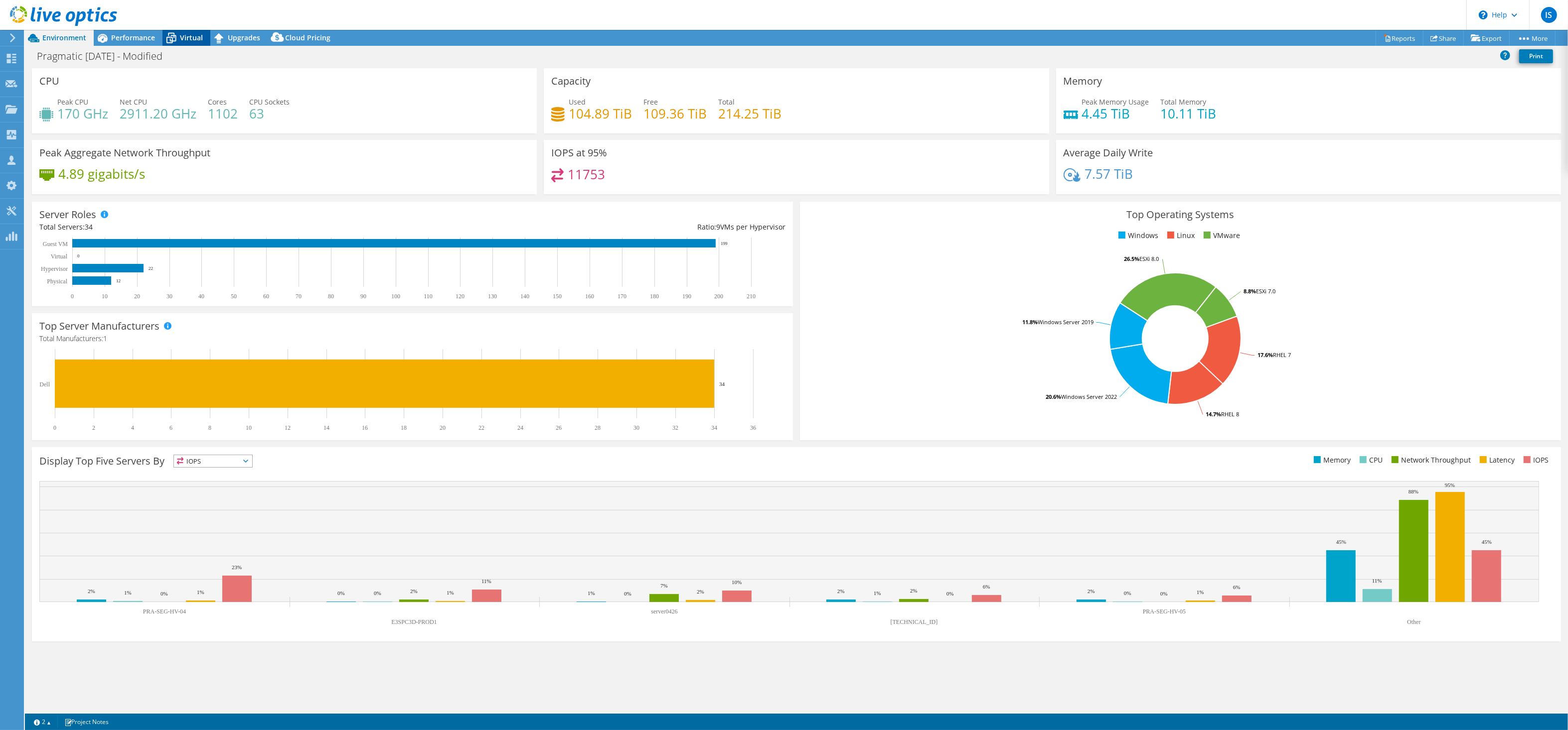
click at [191, 34] on span "Virtual" at bounding box center [191, 38] width 23 height 9
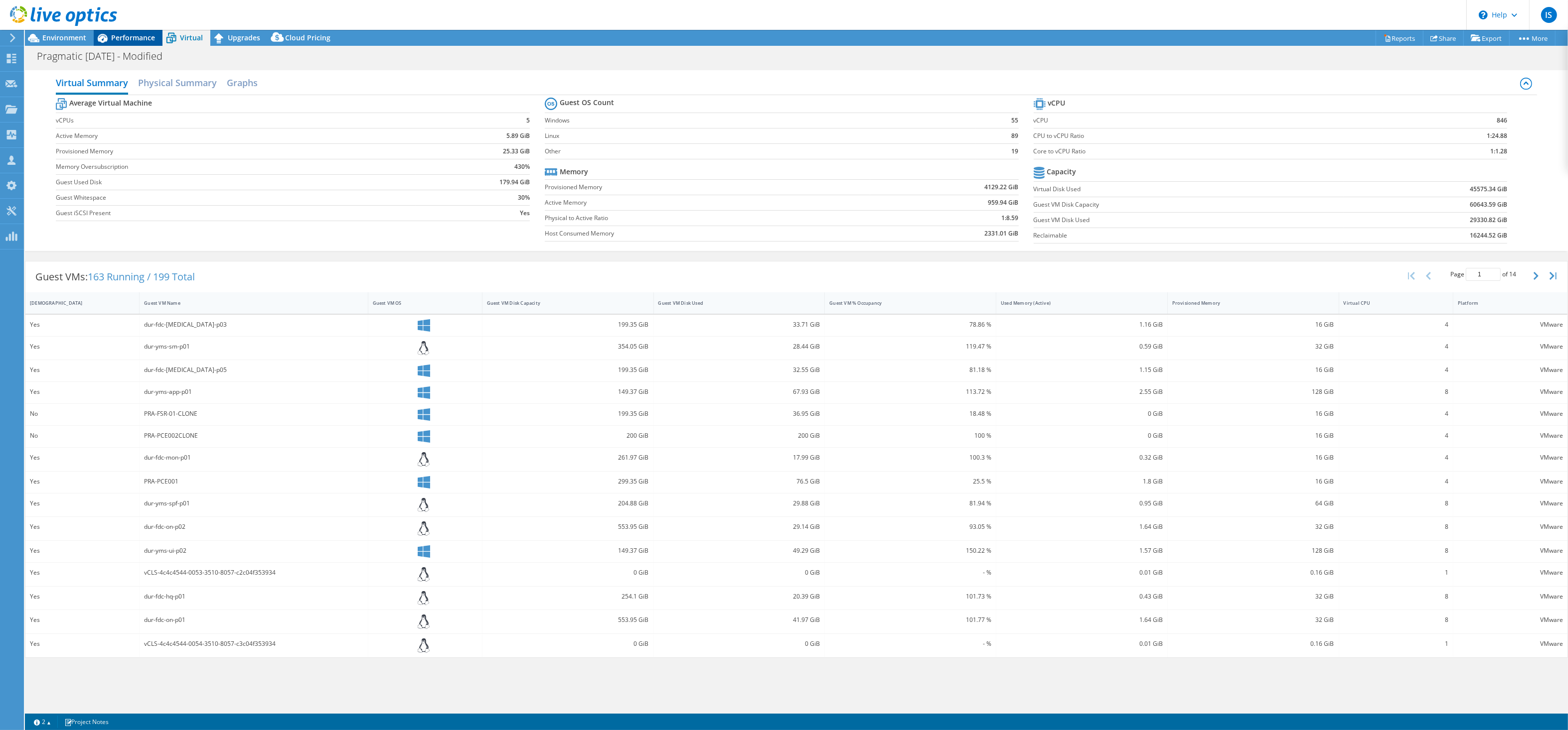
click at [126, 41] on span "Performance" at bounding box center [133, 38] width 44 height 9
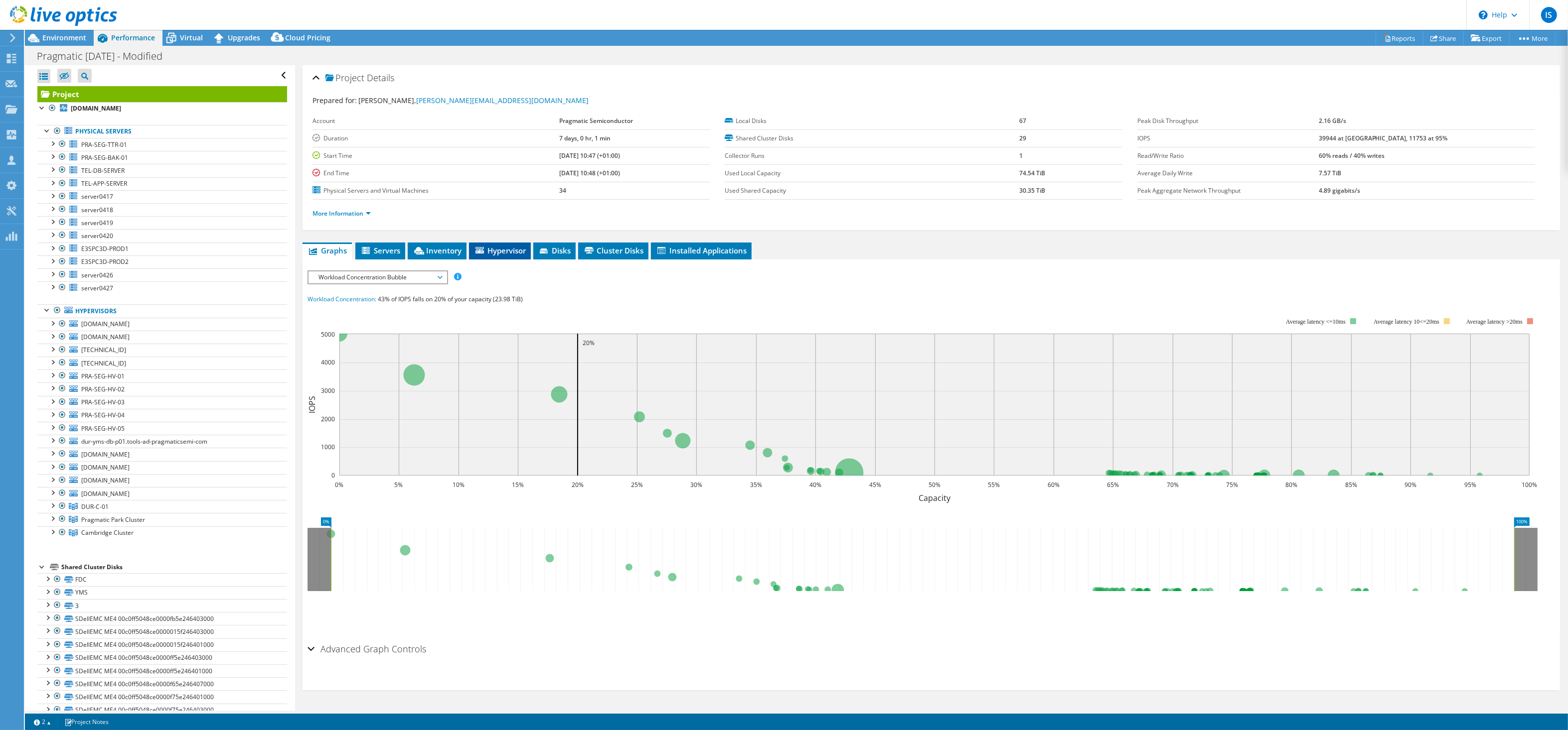
click at [494, 255] on span "Hypervisor" at bounding box center [500, 250] width 52 height 10
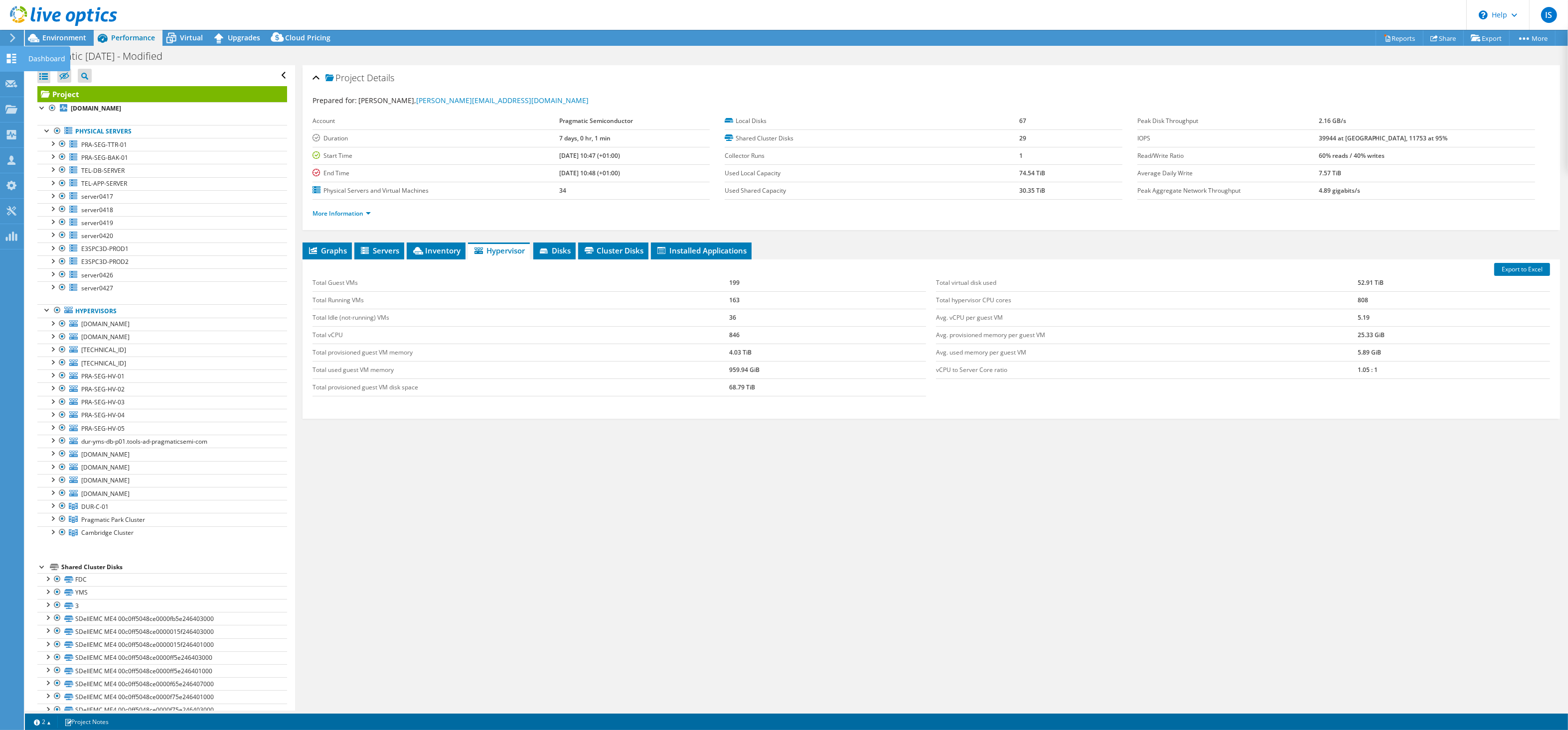
click at [9, 58] on icon at bounding box center [11, 58] width 12 height 9
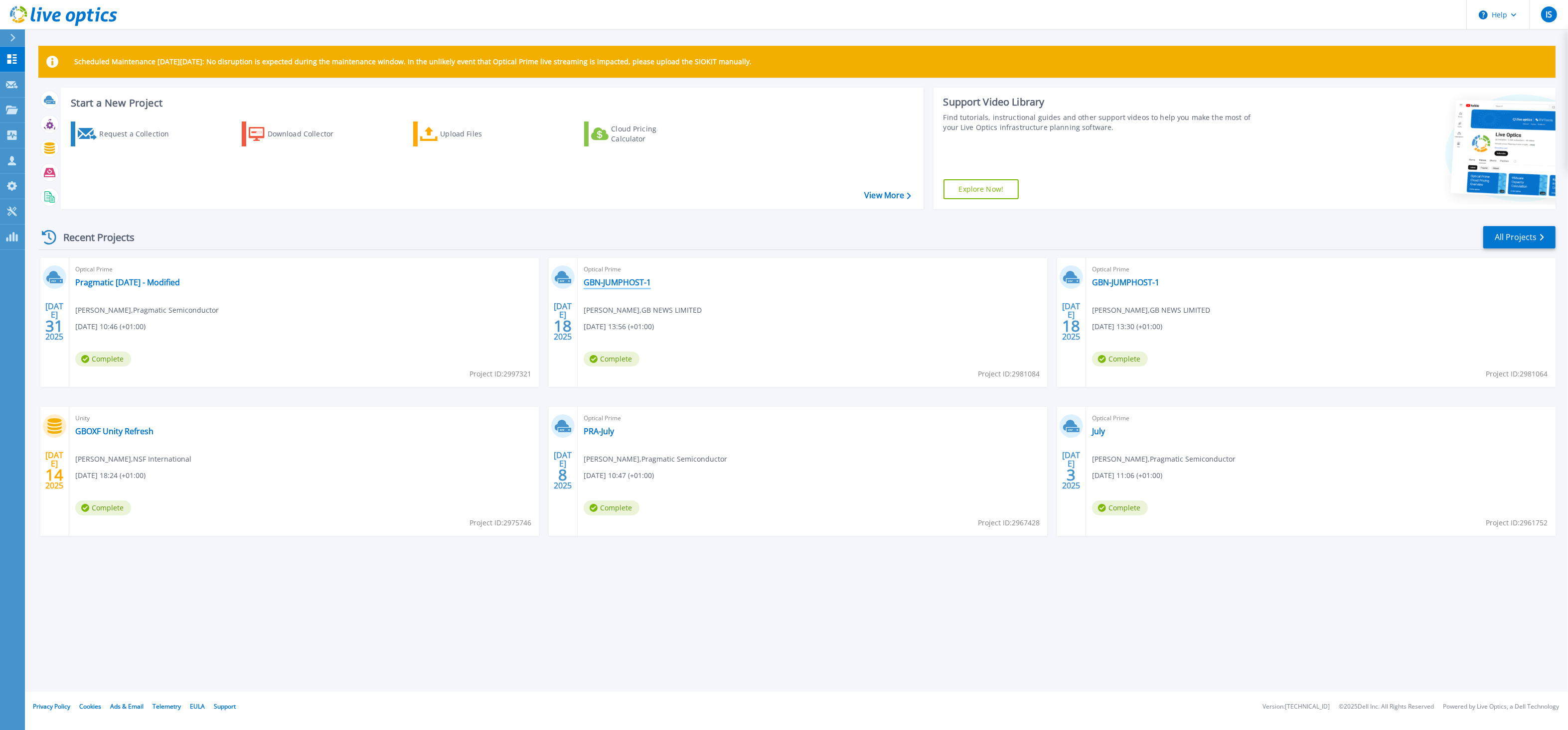
click at [623, 285] on link "GBN-JUMPHOST-1" at bounding box center [618, 282] width 68 height 10
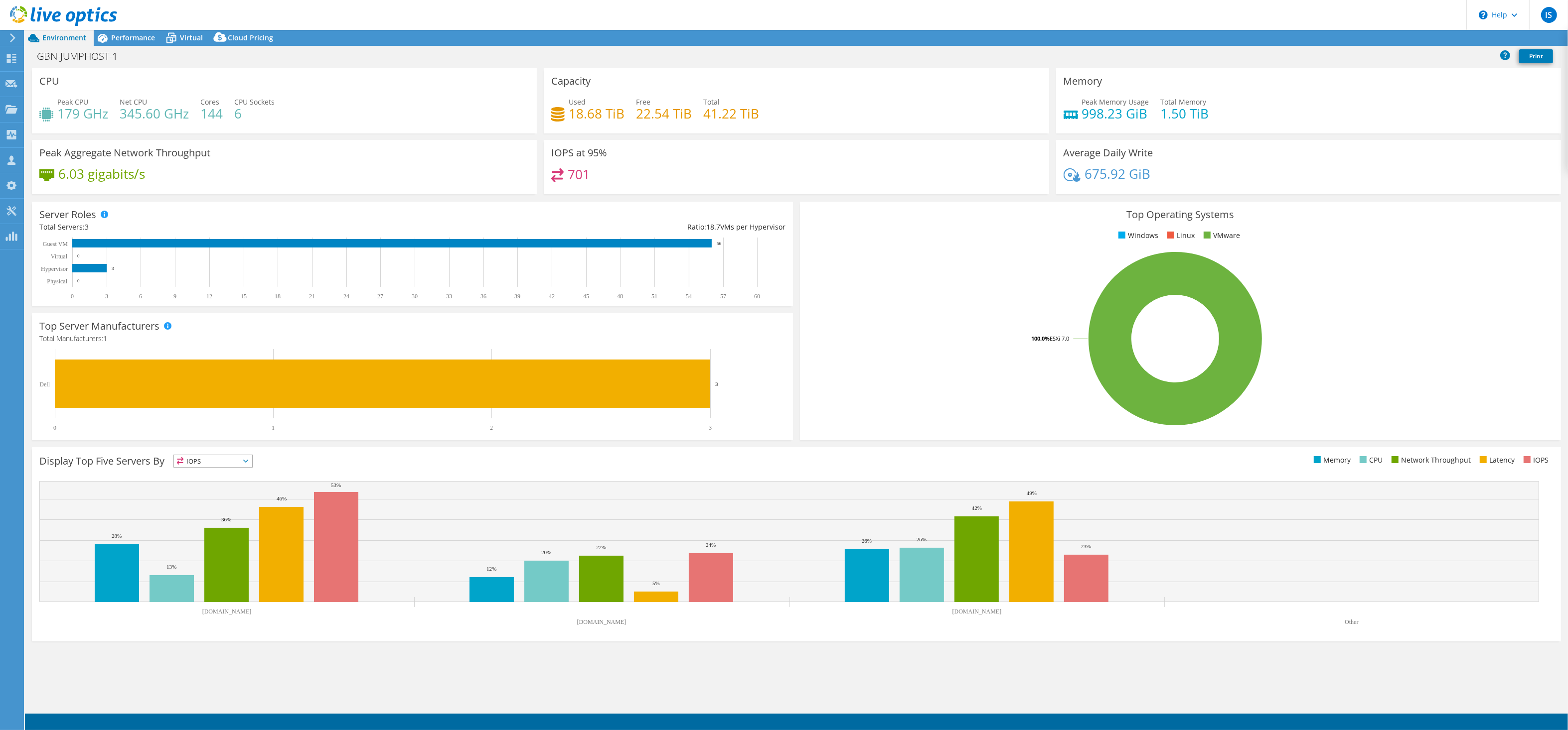
click at [136, 36] on span "Performance" at bounding box center [133, 38] width 44 height 9
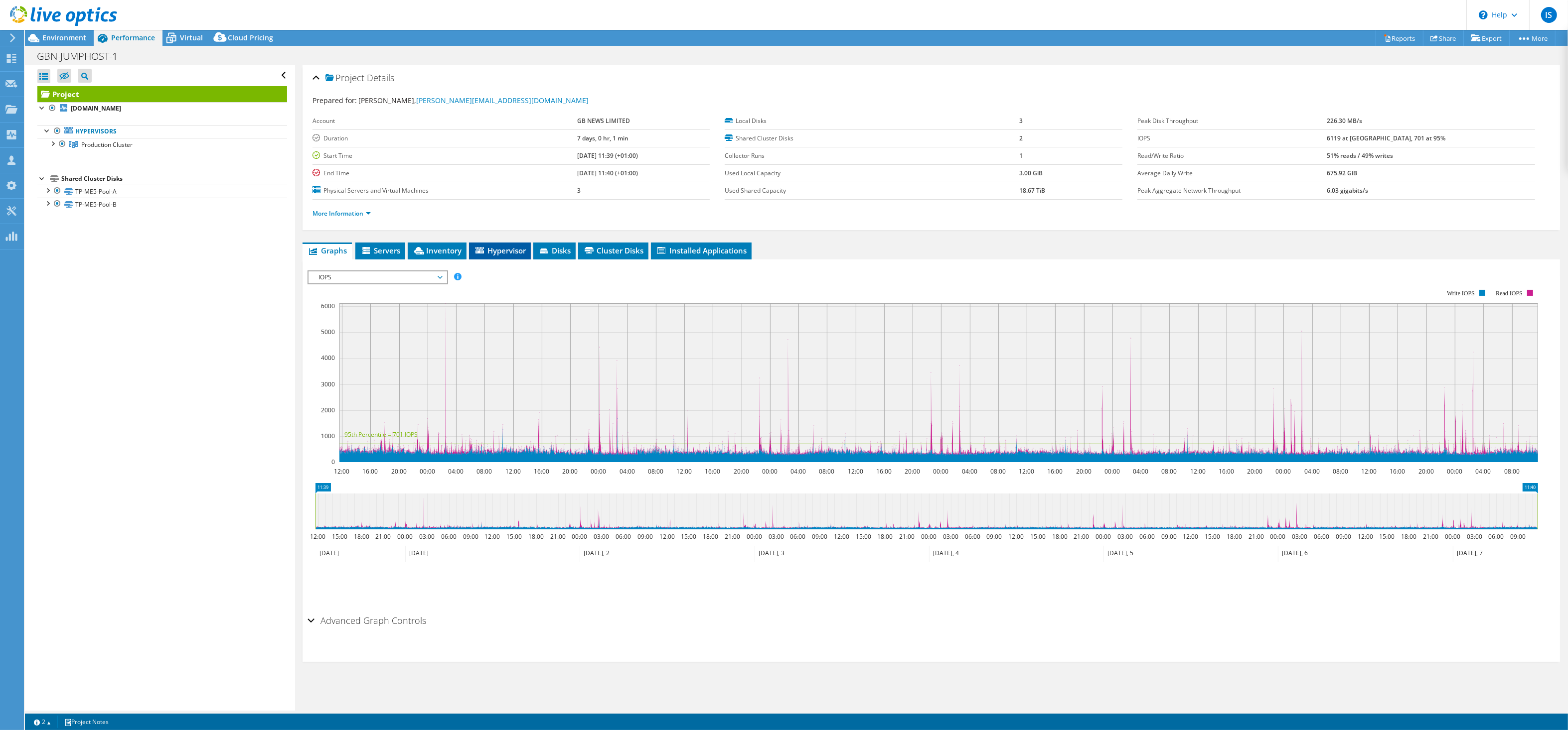
click at [504, 245] on li "Hypervisor" at bounding box center [500, 251] width 62 height 17
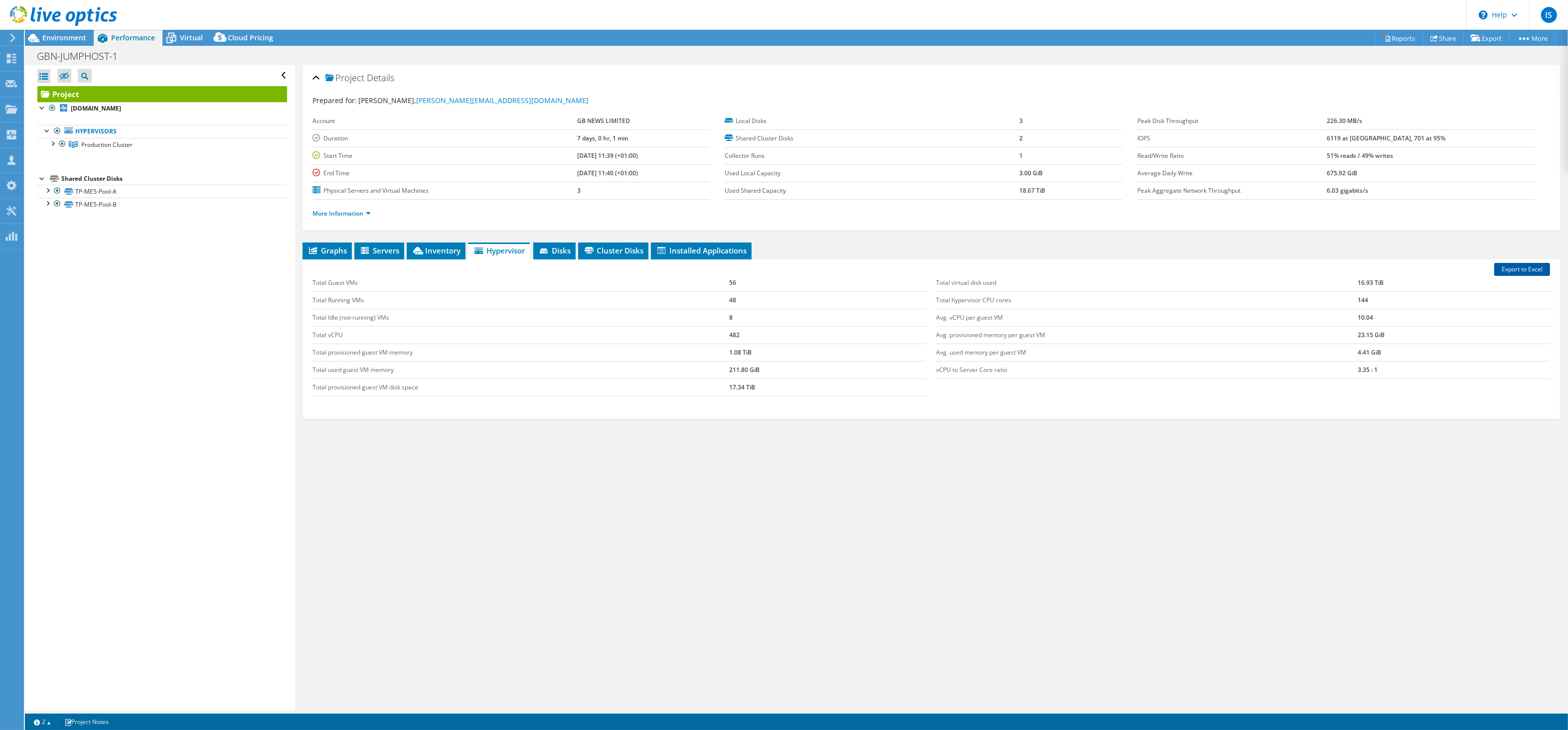
click at [1508, 265] on link "Export to Excel" at bounding box center [1522, 269] width 56 height 13
